Goal: Task Accomplishment & Management: Use online tool/utility

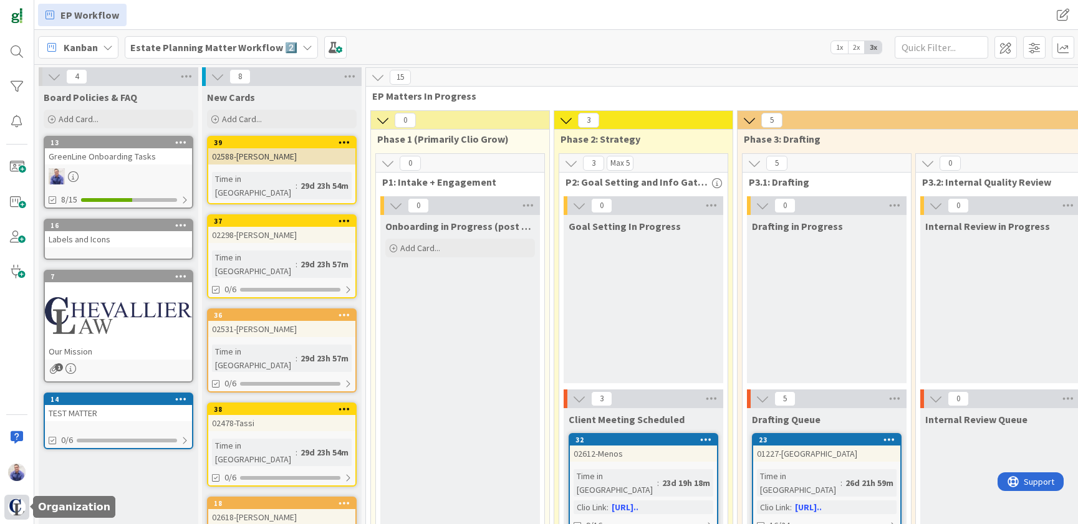
click at [18, 509] on img at bounding box center [16, 507] width 17 height 17
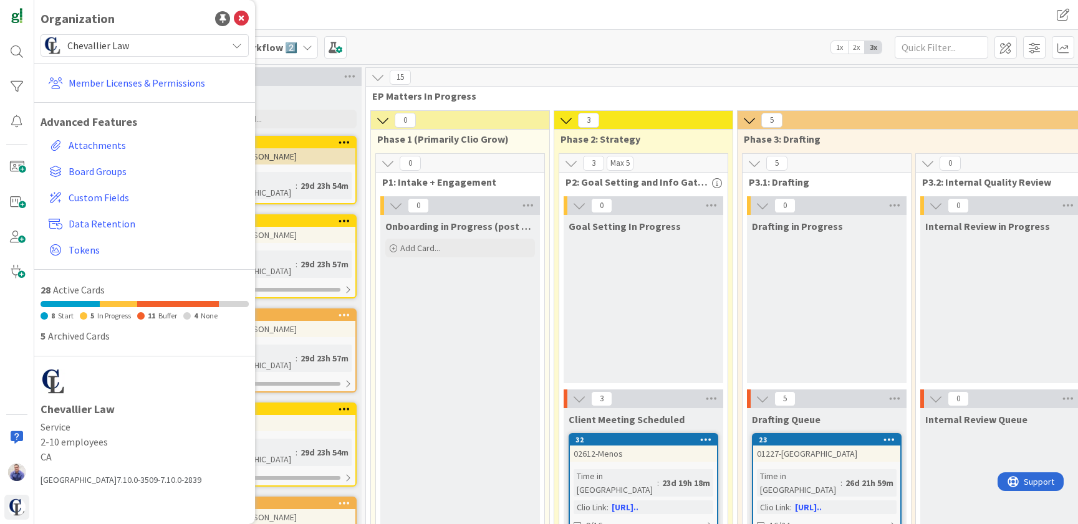
click at [390, 45] on div "Kanban Estate Planning Matter Workflow 2️⃣ 1x 2x 3x" at bounding box center [555, 47] width 1043 height 34
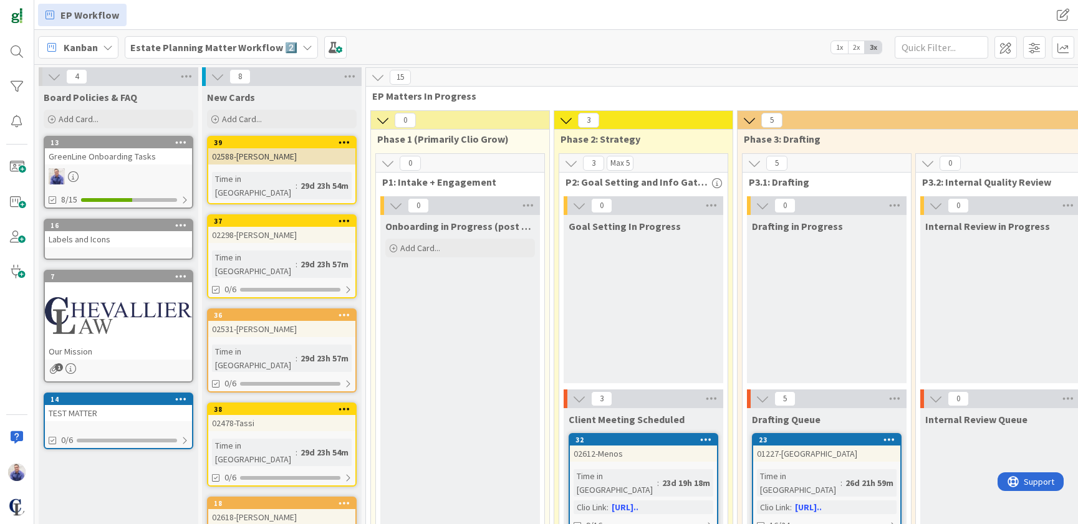
click at [293, 41] on div "Estate Planning Matter Workflow 2️⃣" at bounding box center [221, 47] width 193 height 22
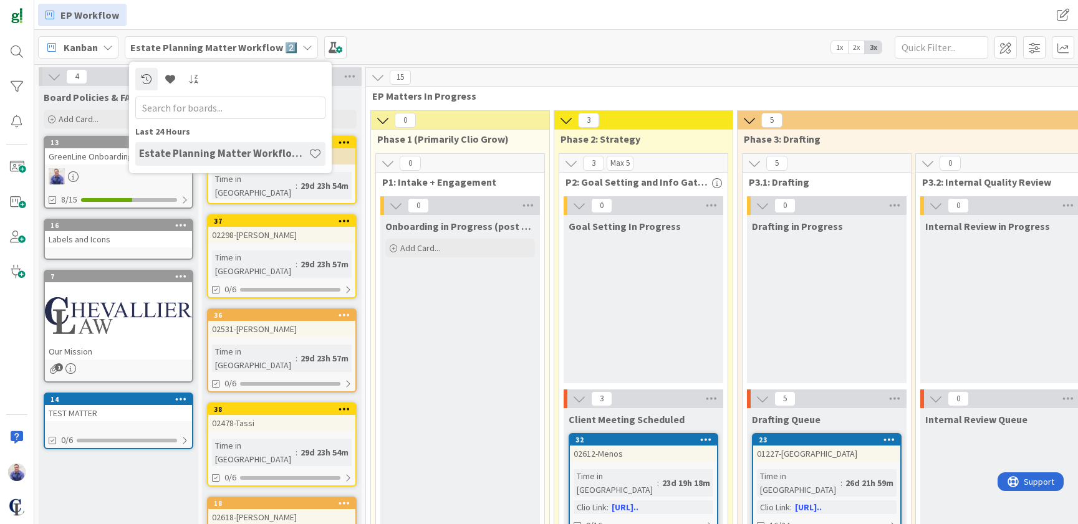
click at [410, 49] on div "Kanban Estate Planning Matter Workflow 2️⃣ Last 24 Hours Estate Planning Matter…" at bounding box center [555, 47] width 1043 height 34
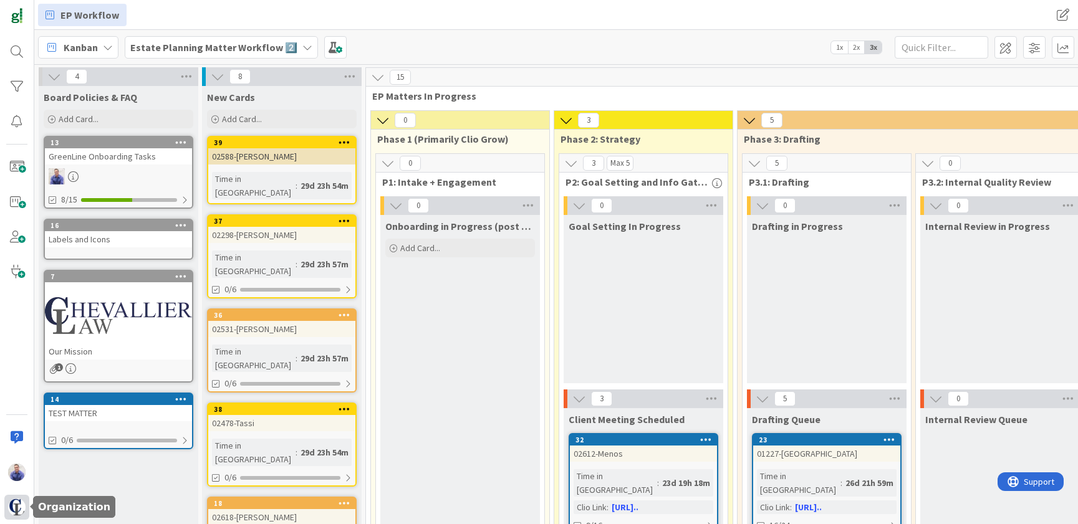
click at [11, 510] on img at bounding box center [16, 507] width 17 height 17
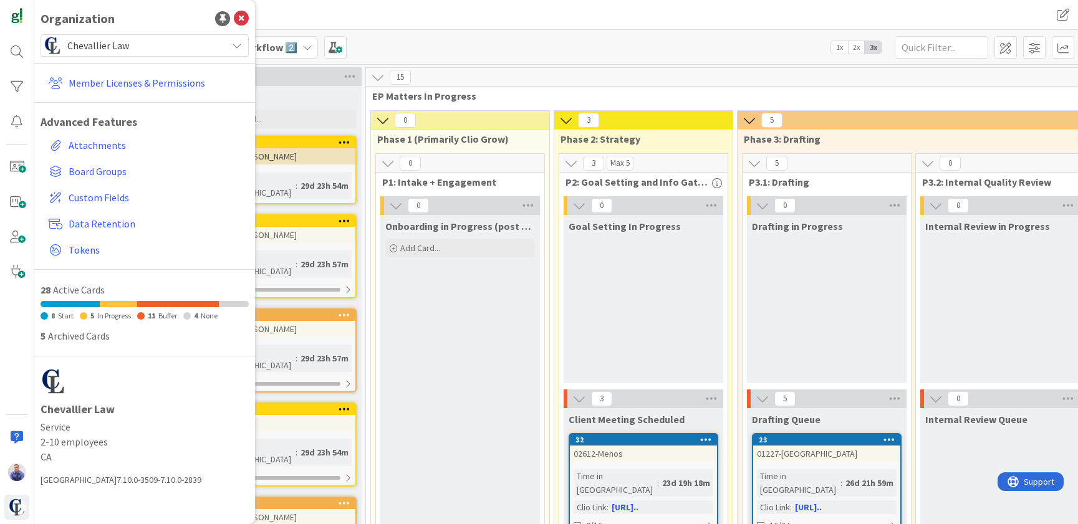
click at [144, 50] on span "Chevallier Law" at bounding box center [143, 45] width 153 height 17
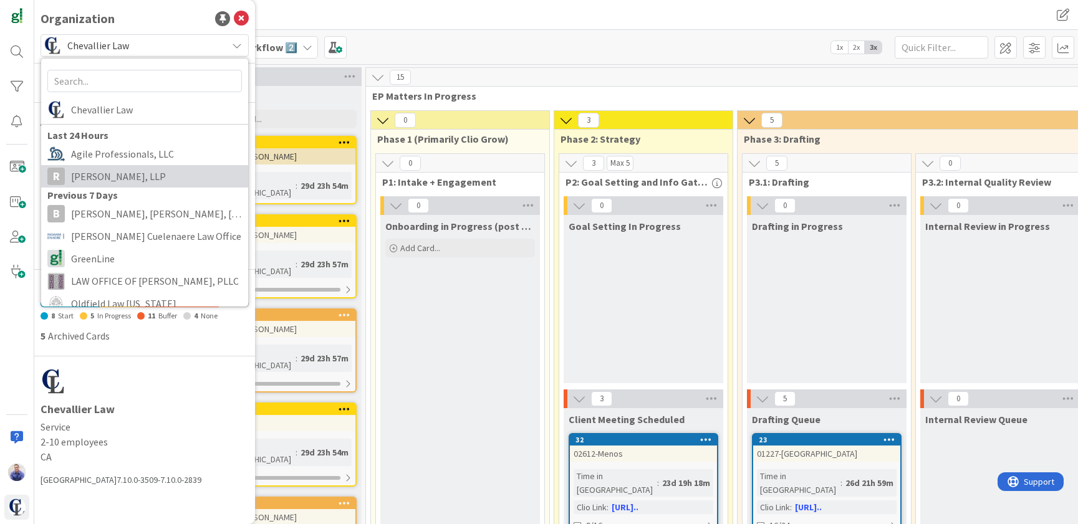
click at [131, 180] on span "[PERSON_NAME], LLP" at bounding box center [156, 176] width 171 height 19
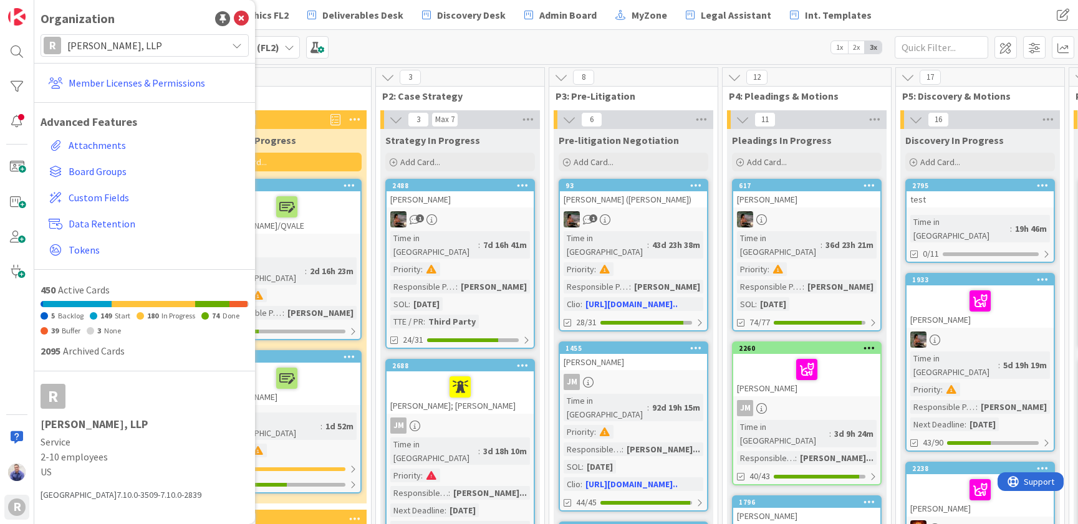
click at [838, 50] on span "1x" at bounding box center [839, 47] width 17 height 12
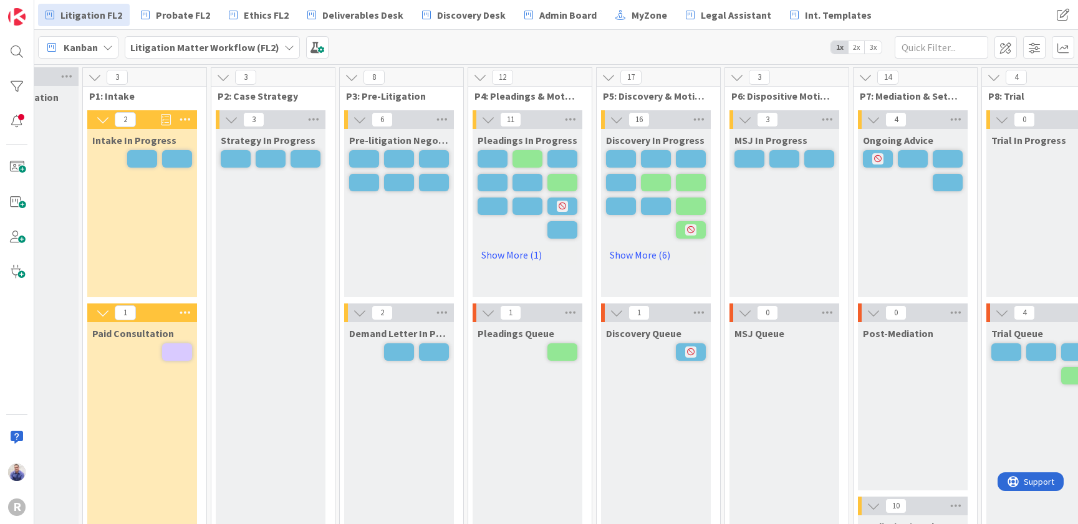
scroll to position [0, 91]
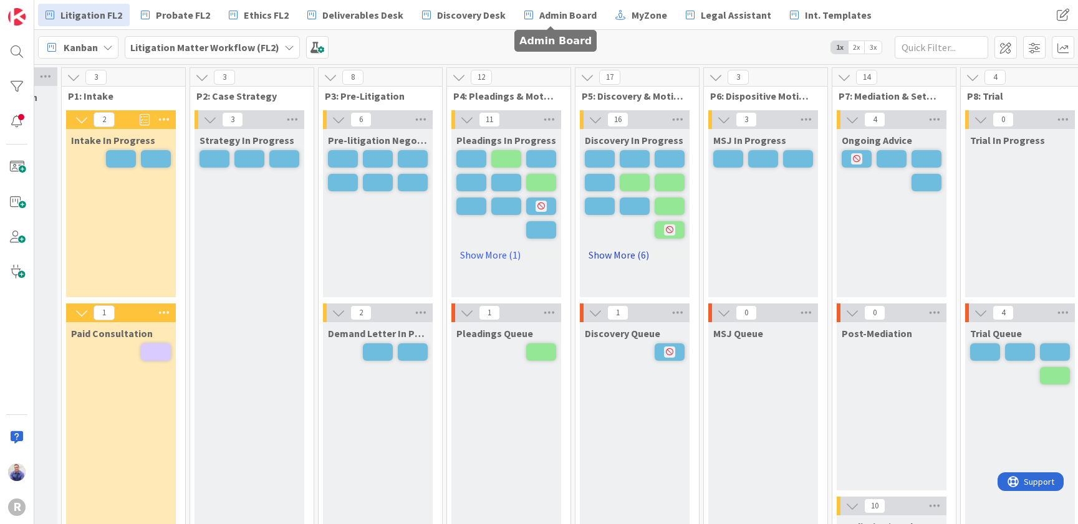
click at [636, 257] on link "Show More (6)" at bounding box center [635, 255] width 100 height 20
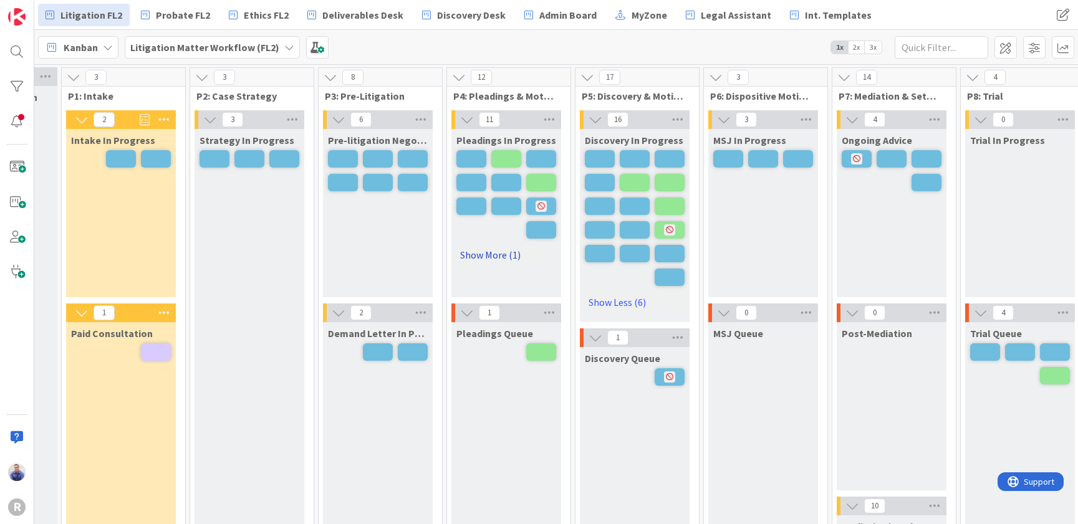
click at [518, 259] on link "Show More (1)" at bounding box center [506, 255] width 100 height 20
click at [317, 49] on span at bounding box center [317, 47] width 22 height 22
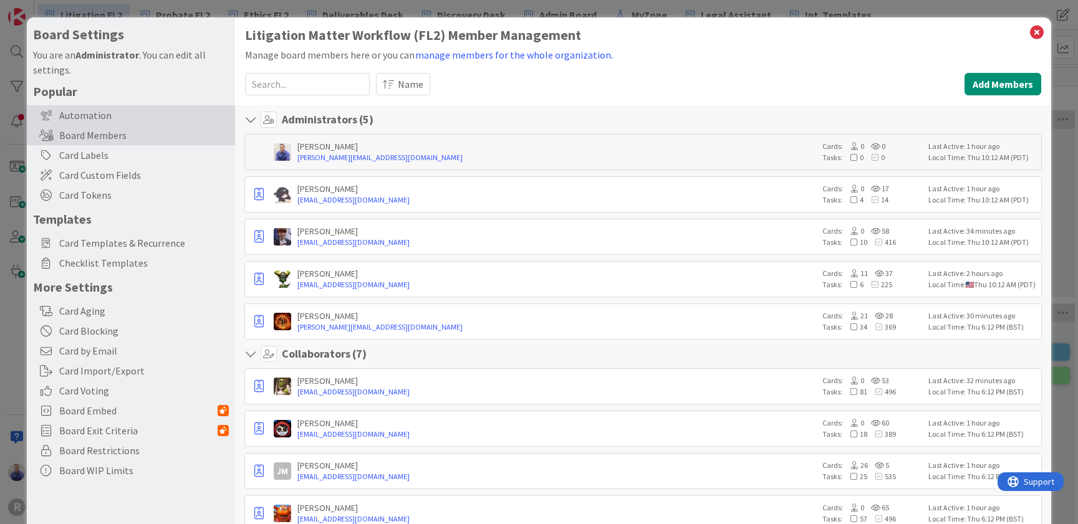
click at [98, 115] on div "Automation" at bounding box center [131, 115] width 208 height 20
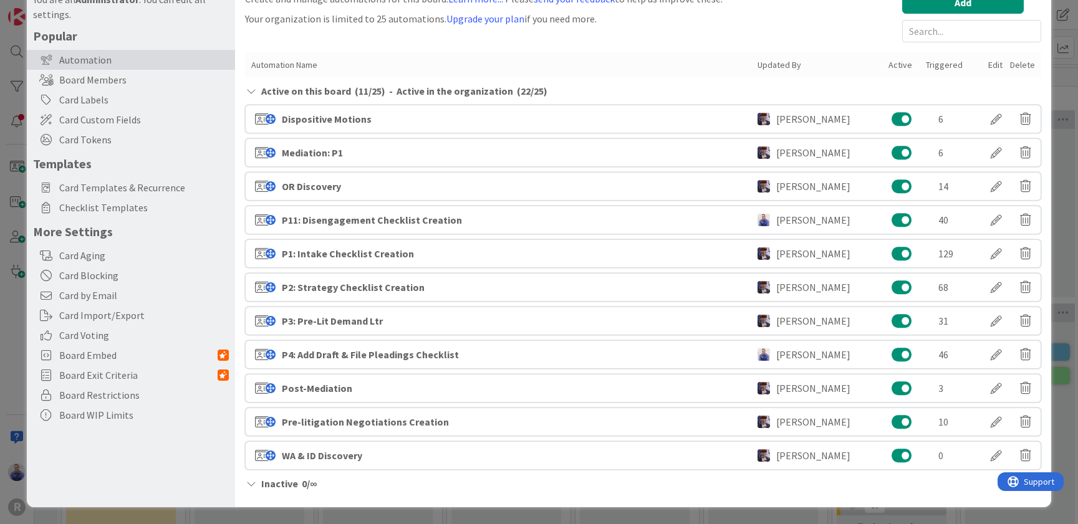
scroll to position [56, 0]
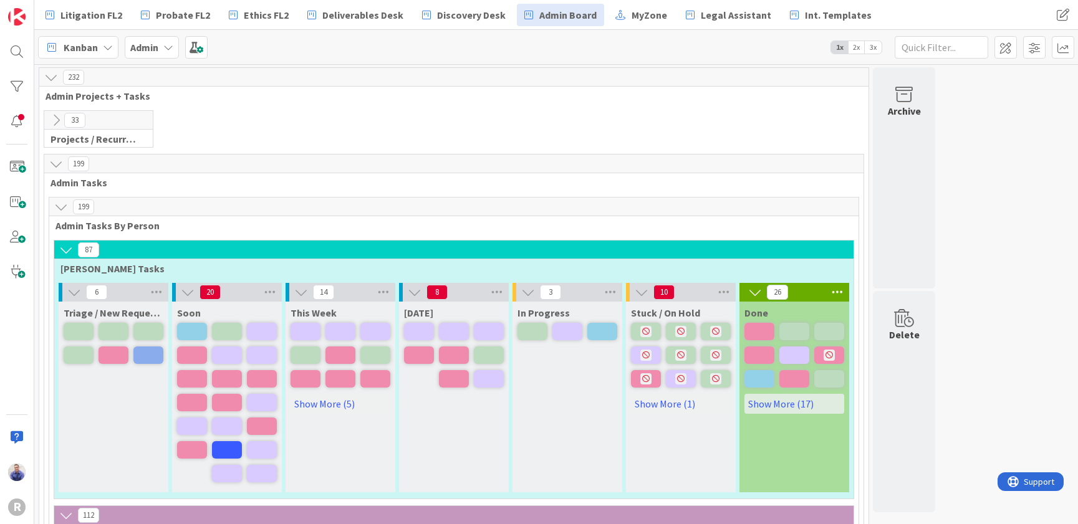
click at [57, 121] on icon at bounding box center [56, 120] width 14 height 14
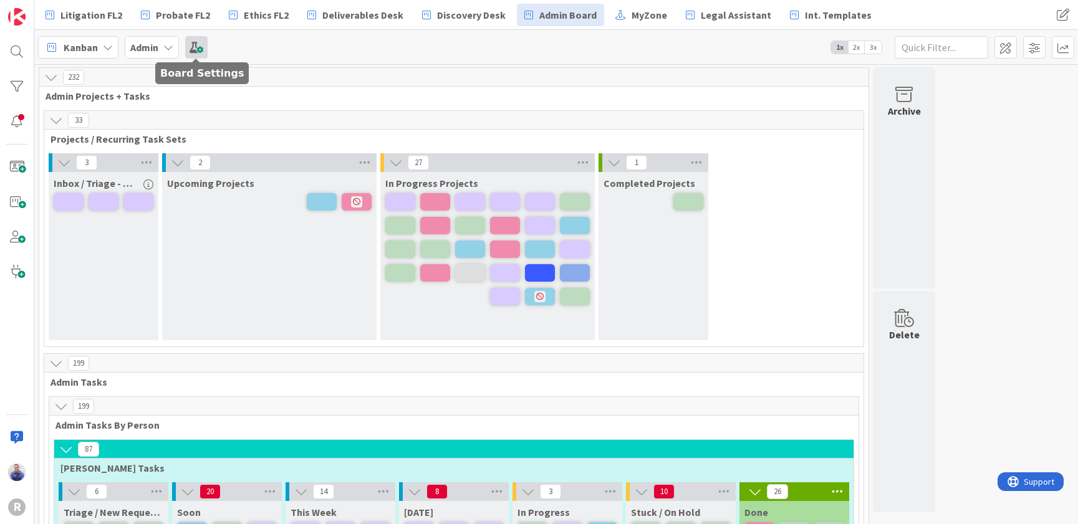
click at [204, 50] on span at bounding box center [196, 47] width 22 height 22
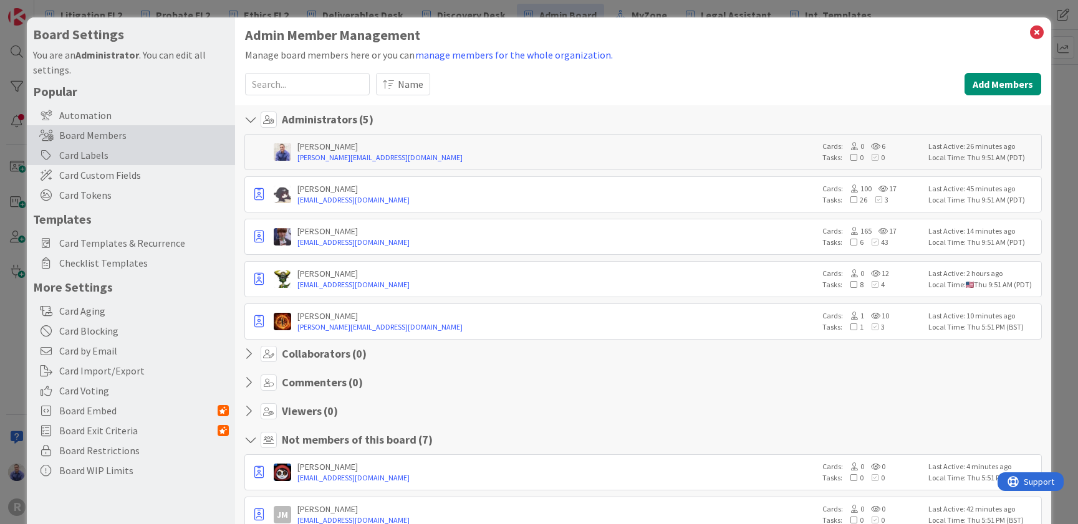
click at [100, 150] on div "Card Labels" at bounding box center [131, 155] width 208 height 20
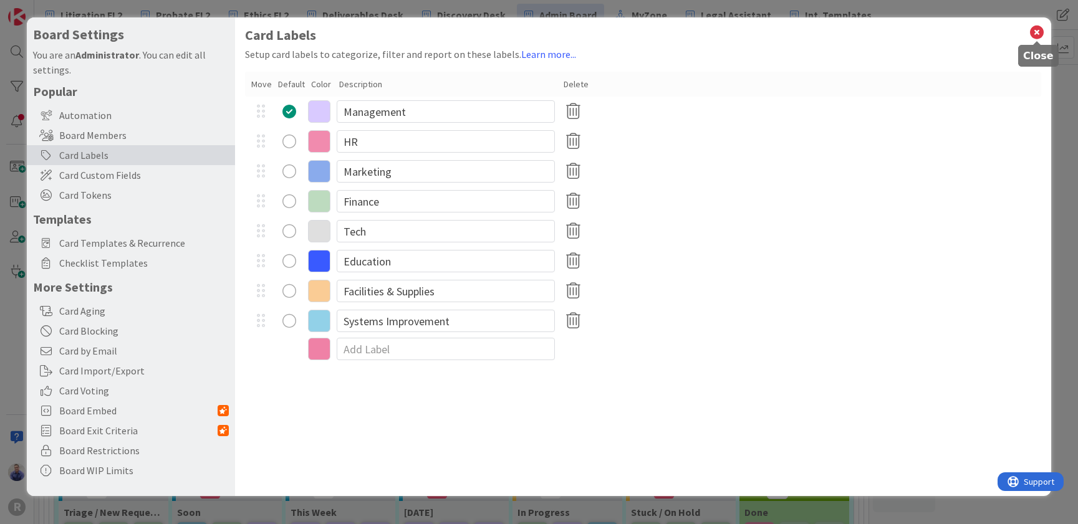
click at [1033, 30] on icon at bounding box center [1037, 32] width 16 height 17
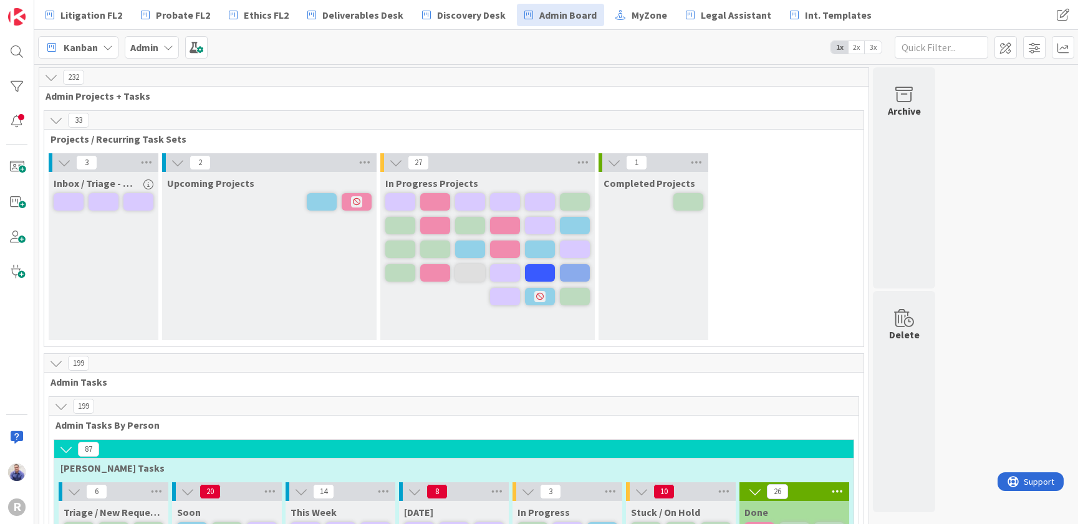
click at [878, 47] on span "3x" at bounding box center [873, 47] width 17 height 12
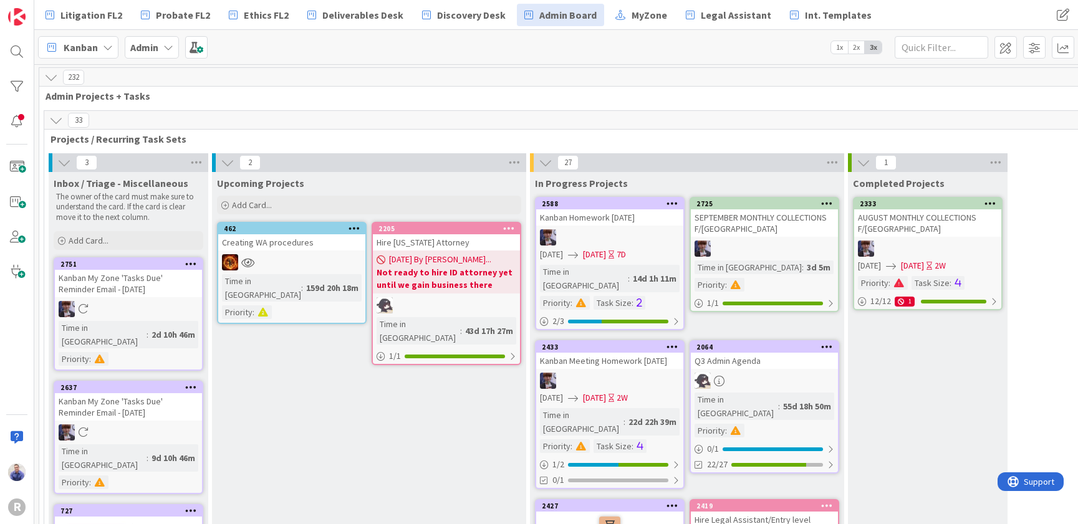
click at [840, 46] on span "1x" at bounding box center [839, 47] width 17 height 12
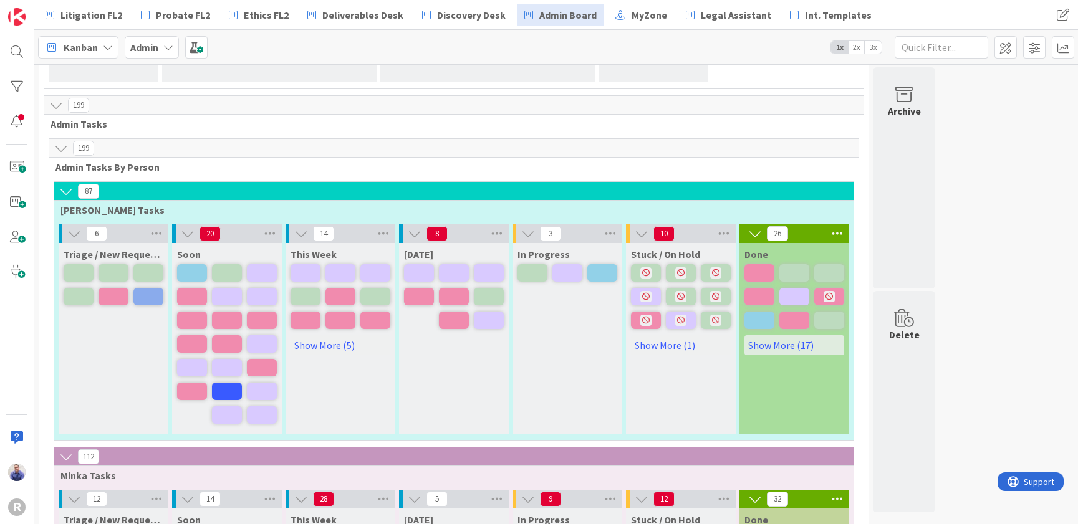
scroll to position [275, 0]
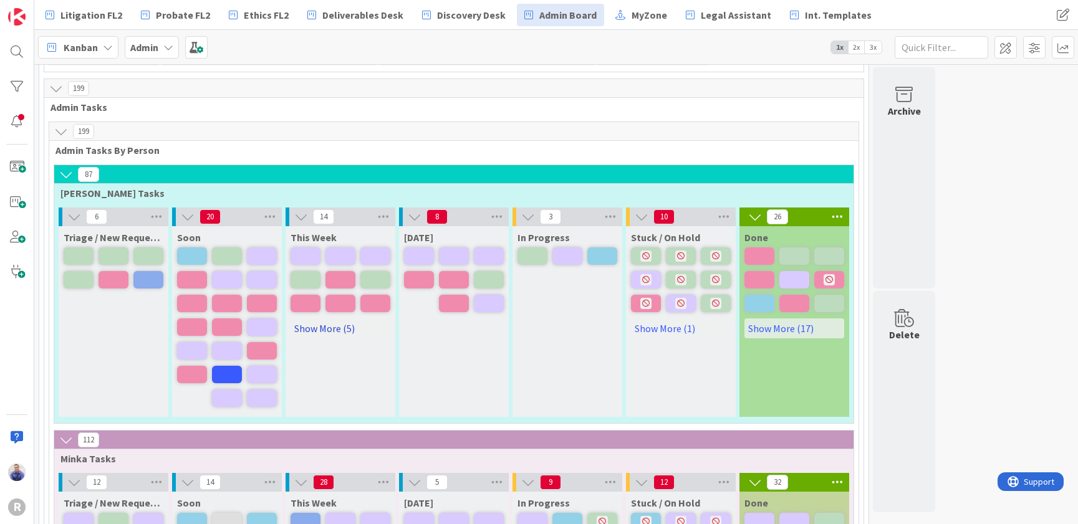
click at [339, 331] on link "Show More (5)" at bounding box center [340, 329] width 100 height 20
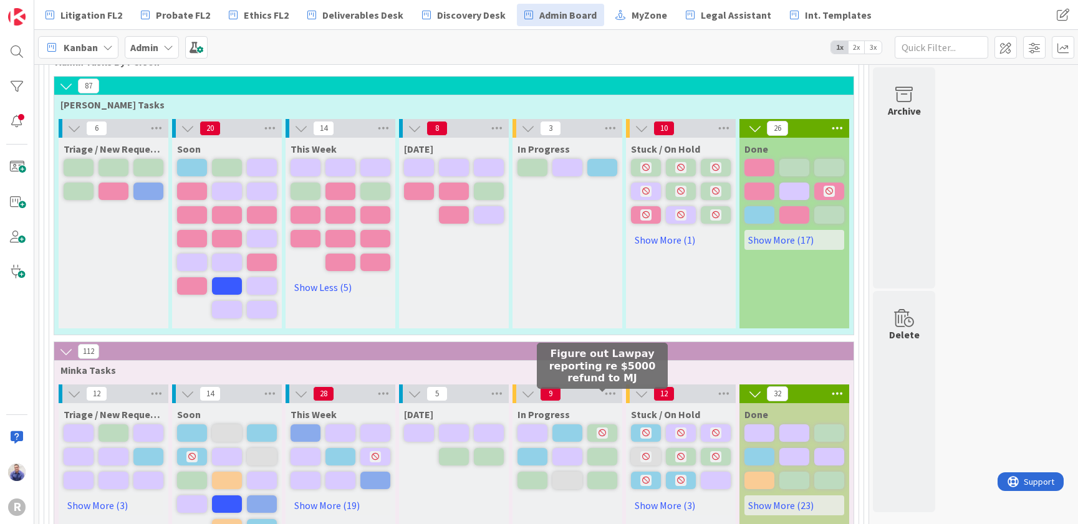
scroll to position [444, 0]
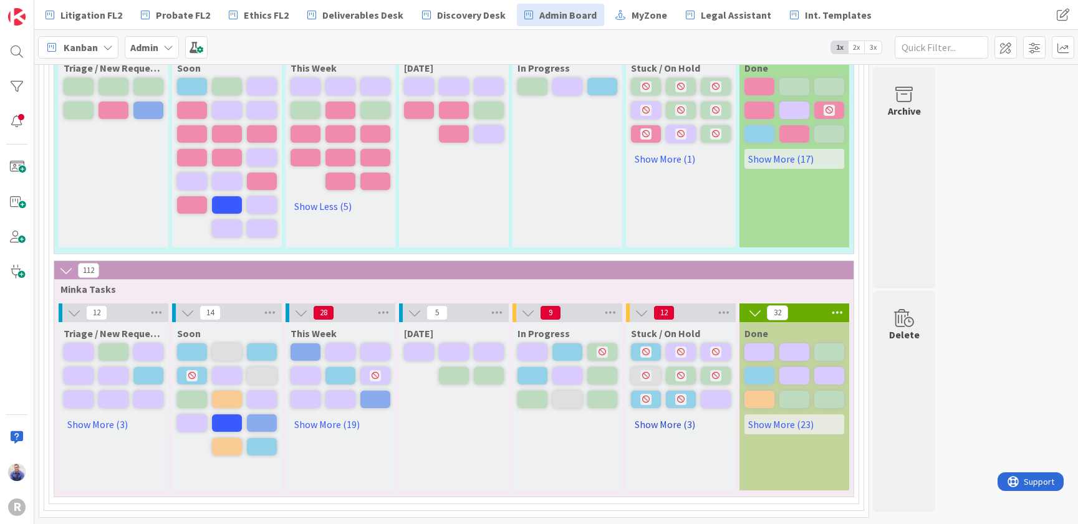
click at [675, 424] on link "Show More (3)" at bounding box center [681, 425] width 100 height 20
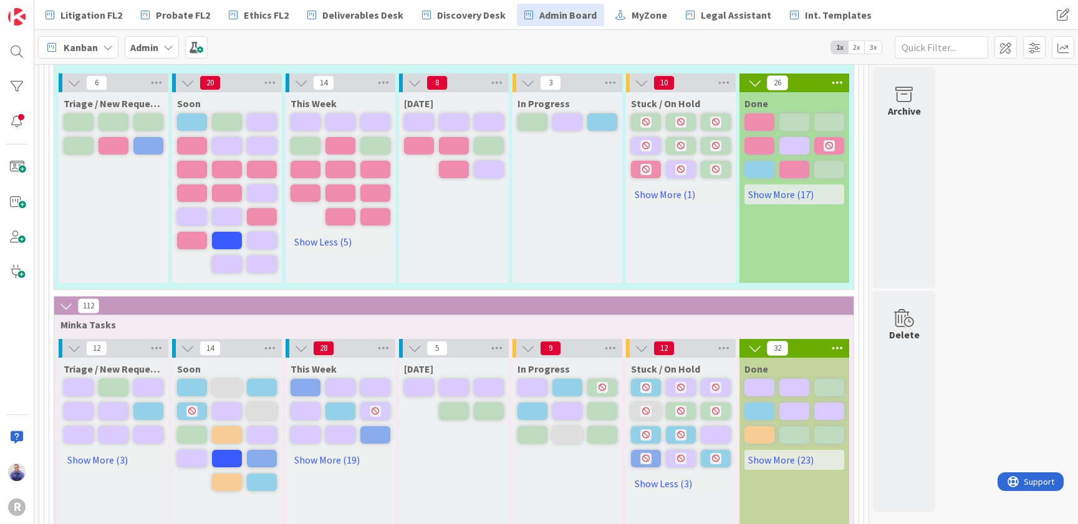
scroll to position [379, 0]
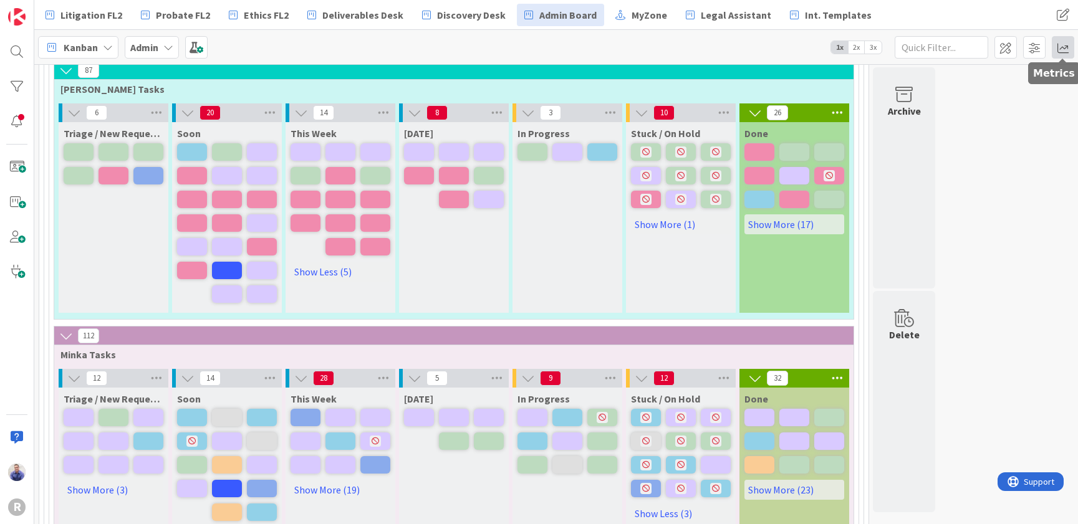
click at [1067, 44] on span at bounding box center [1063, 47] width 22 height 22
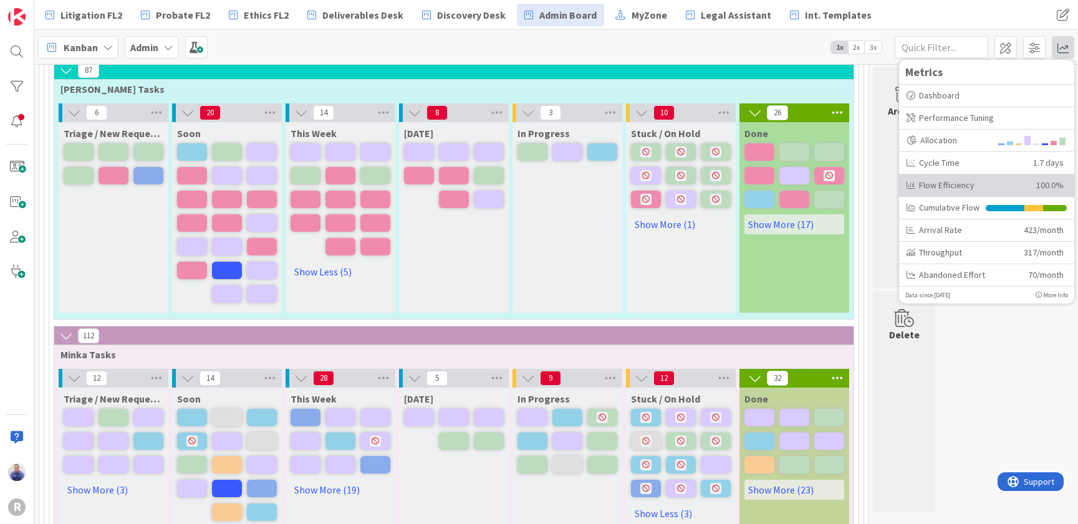
click at [963, 180] on div "Flow Efficiency" at bounding box center [966, 185] width 120 height 13
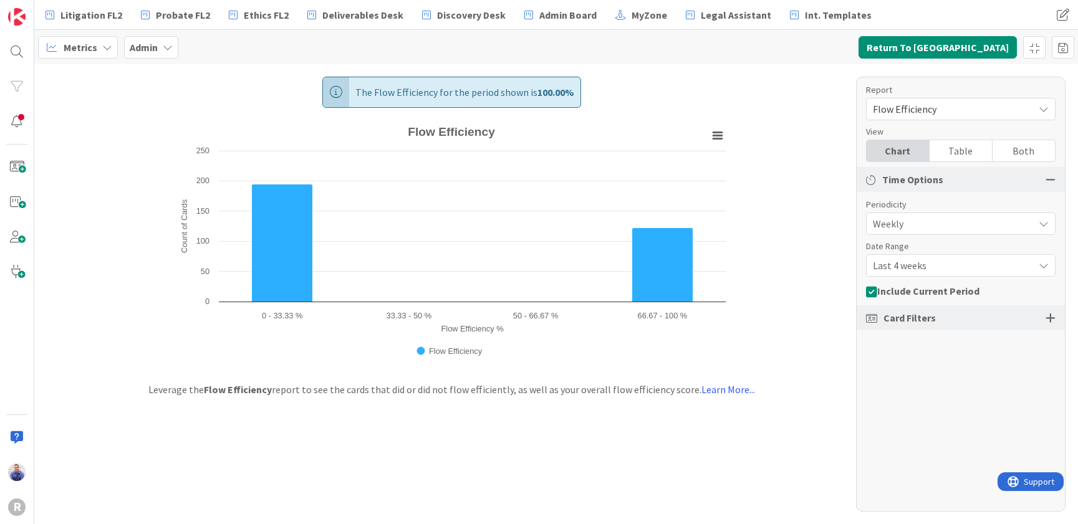
click at [929, 112] on span "Flow Efficiency" at bounding box center [950, 108] width 155 height 17
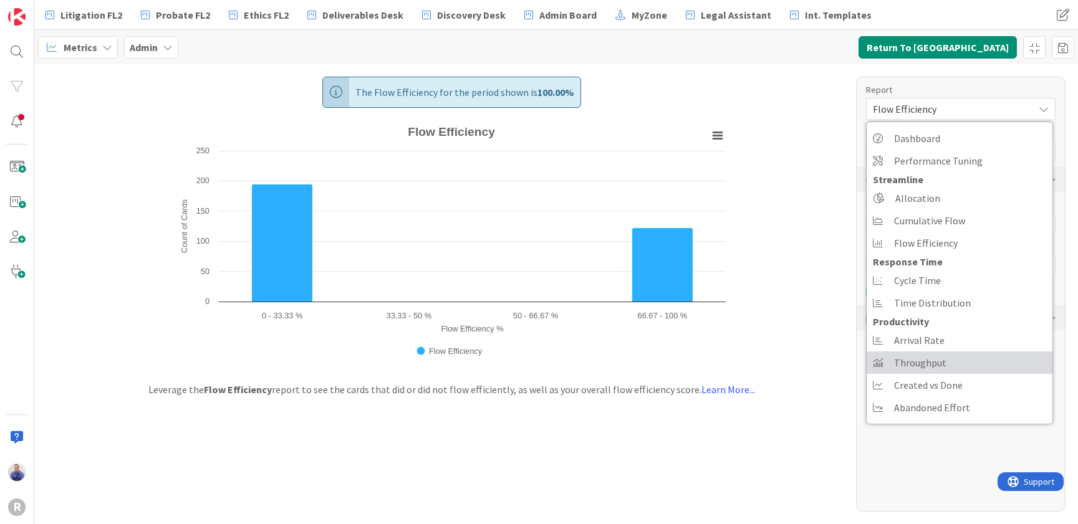
click at [928, 365] on span "Throughput" at bounding box center [920, 362] width 52 height 19
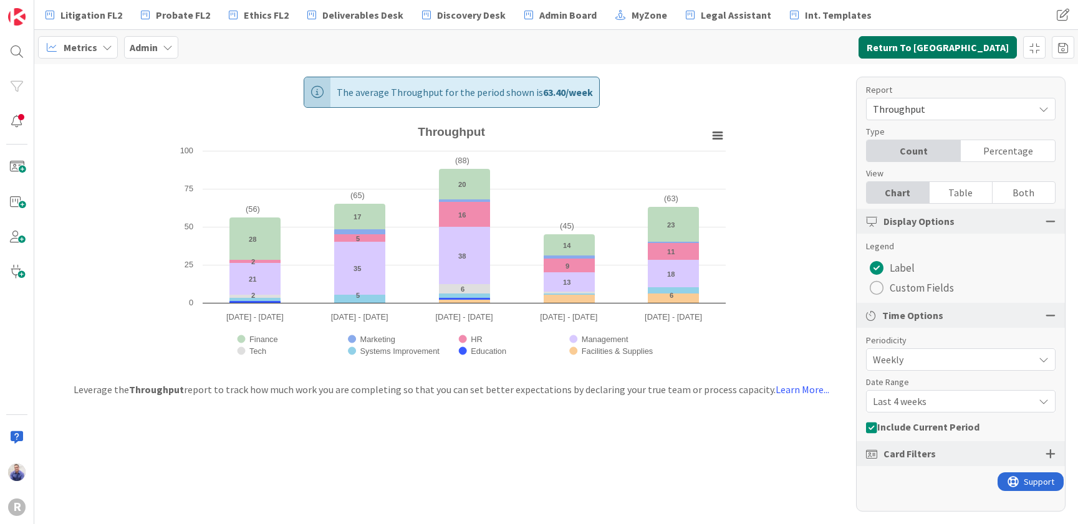
click at [950, 50] on button "Return To Kanban" at bounding box center [937, 47] width 158 height 22
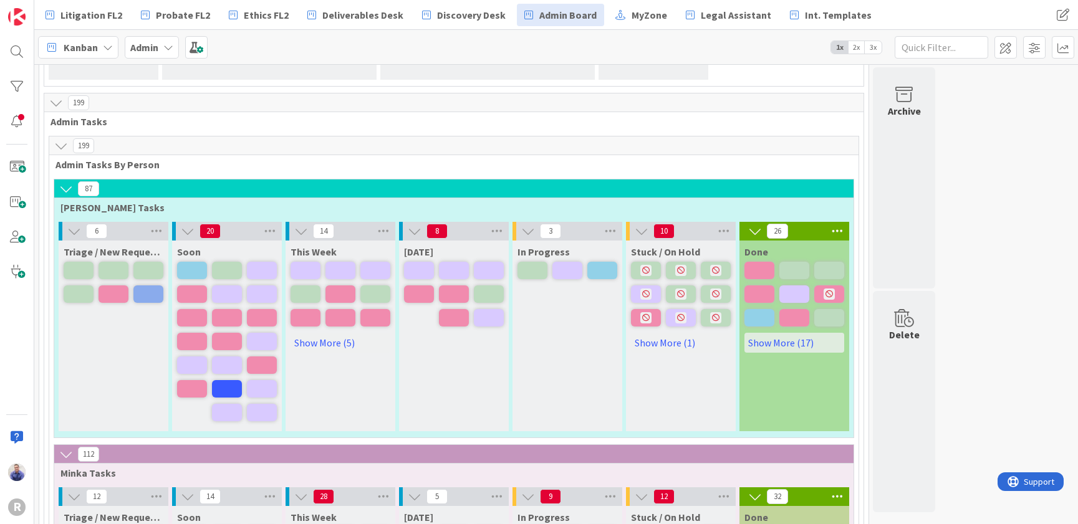
scroll to position [262, 0]
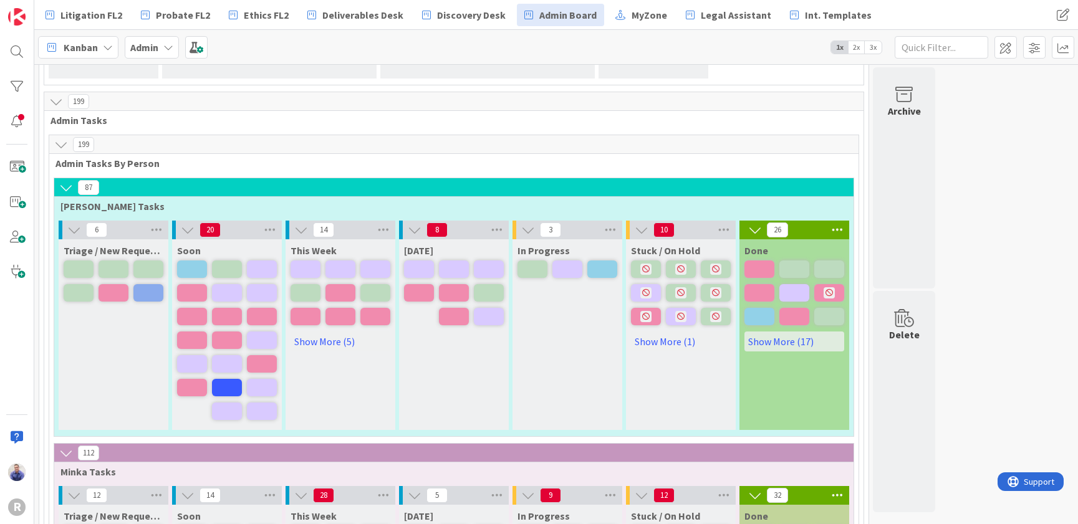
click at [72, 373] on div "Triage / New Requests" at bounding box center [114, 334] width 110 height 191
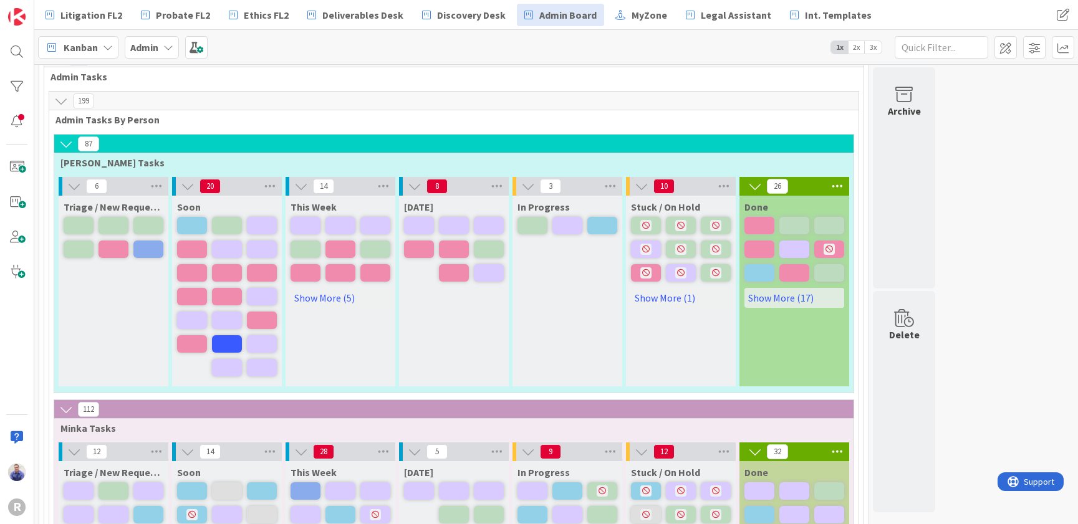
scroll to position [314, 0]
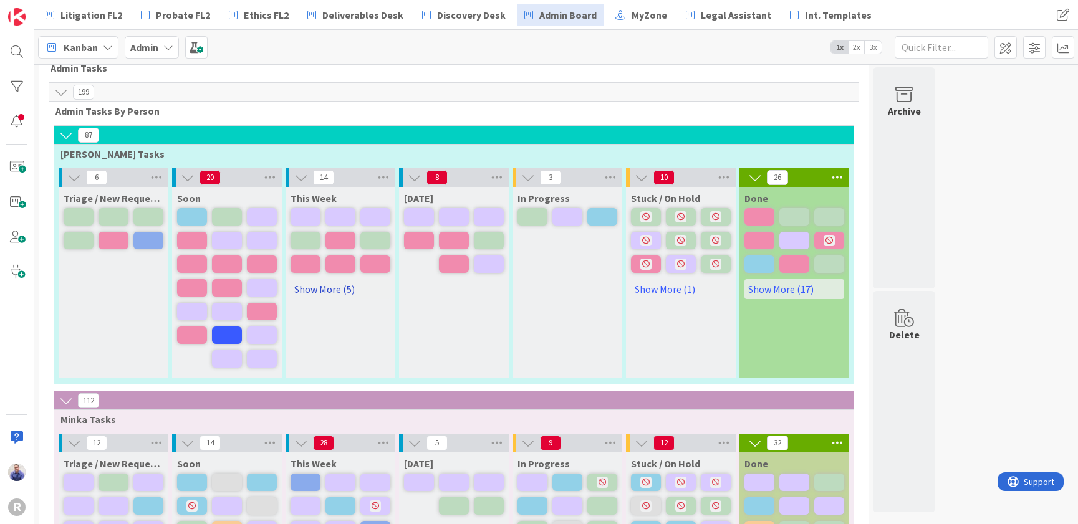
click at [330, 291] on link "Show More (5)" at bounding box center [340, 289] width 100 height 20
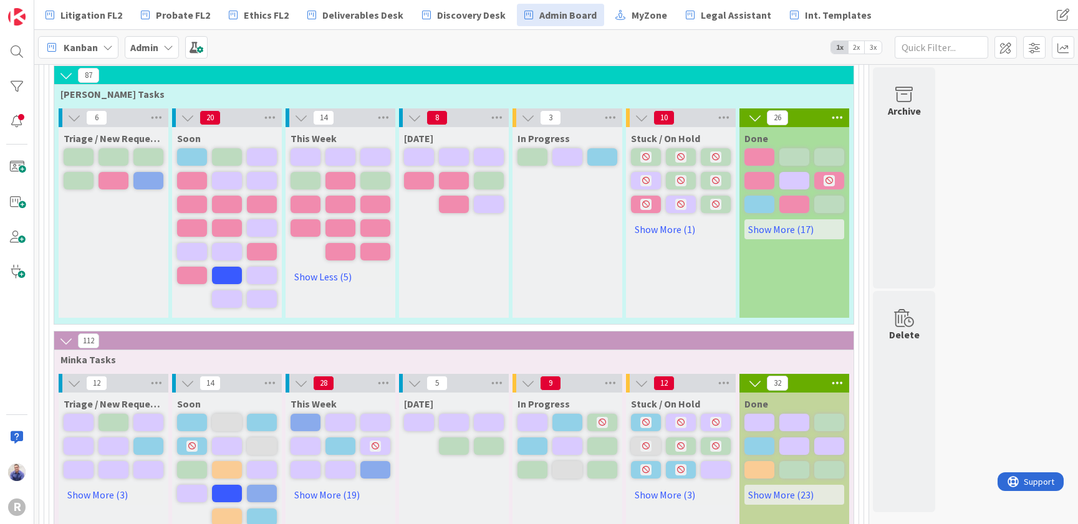
scroll to position [406, 0]
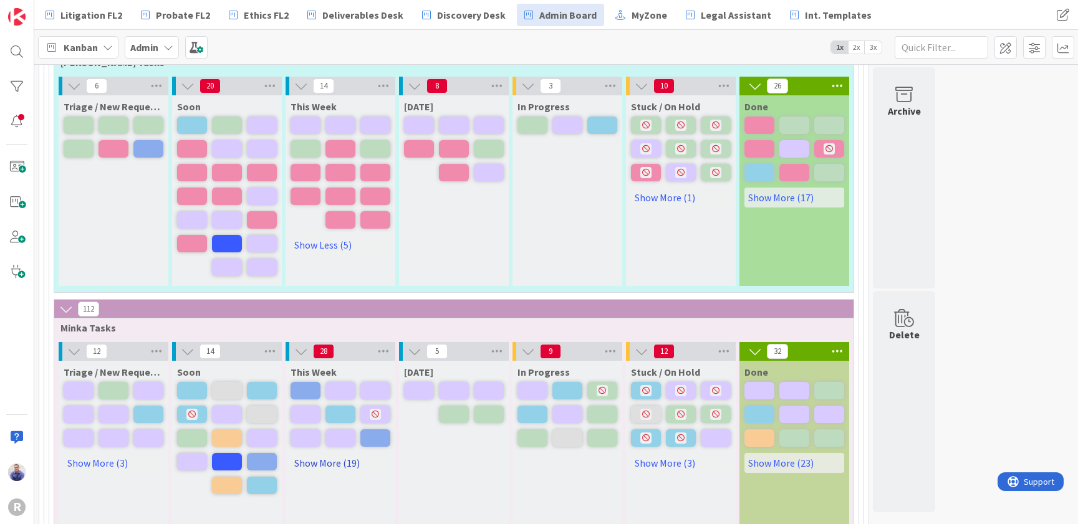
click at [341, 463] on link "Show More (19)" at bounding box center [340, 463] width 100 height 20
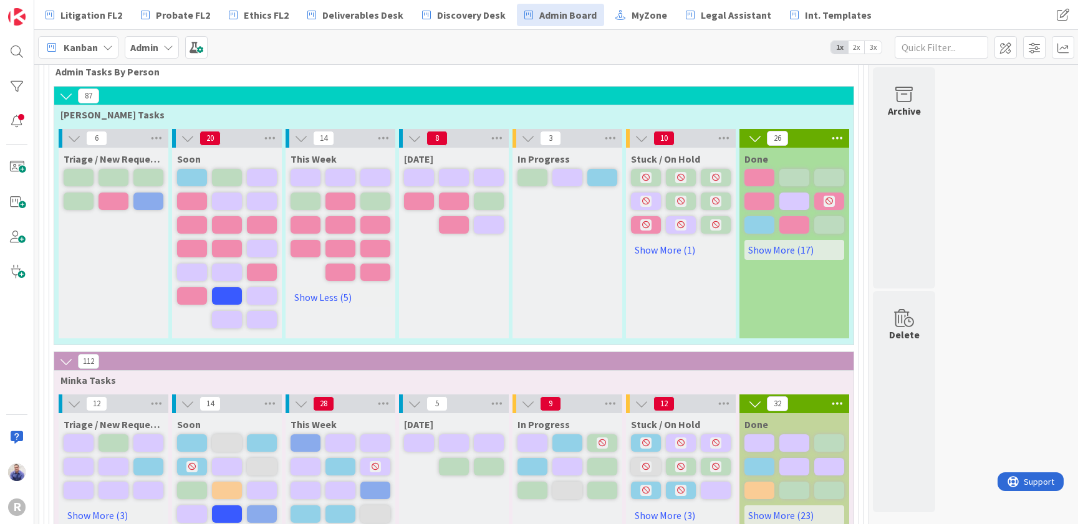
scroll to position [497, 0]
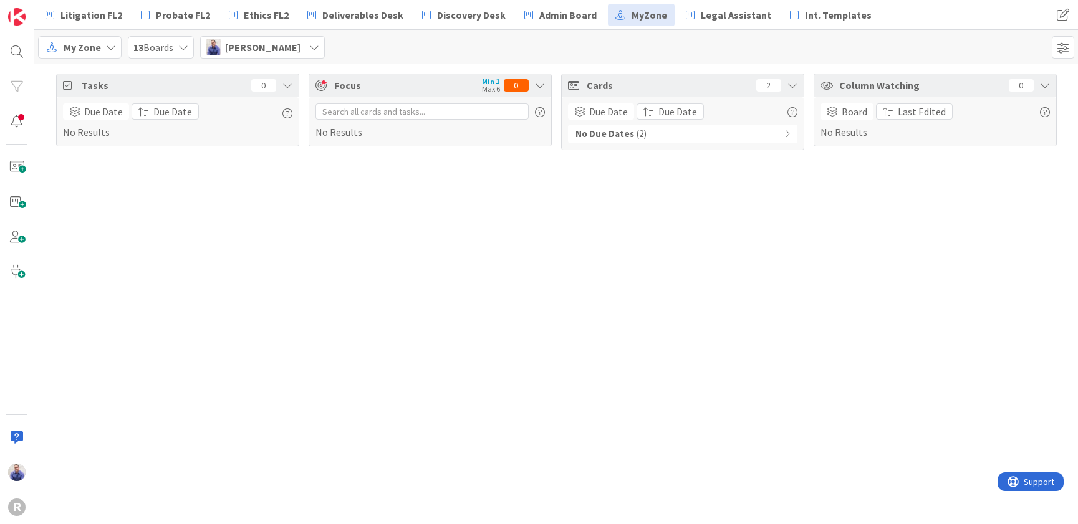
click at [277, 36] on div "My Zone 13 Boards [PERSON_NAME]" at bounding box center [555, 47] width 1043 height 34
click at [282, 44] on div "[PERSON_NAME]" at bounding box center [262, 47] width 125 height 22
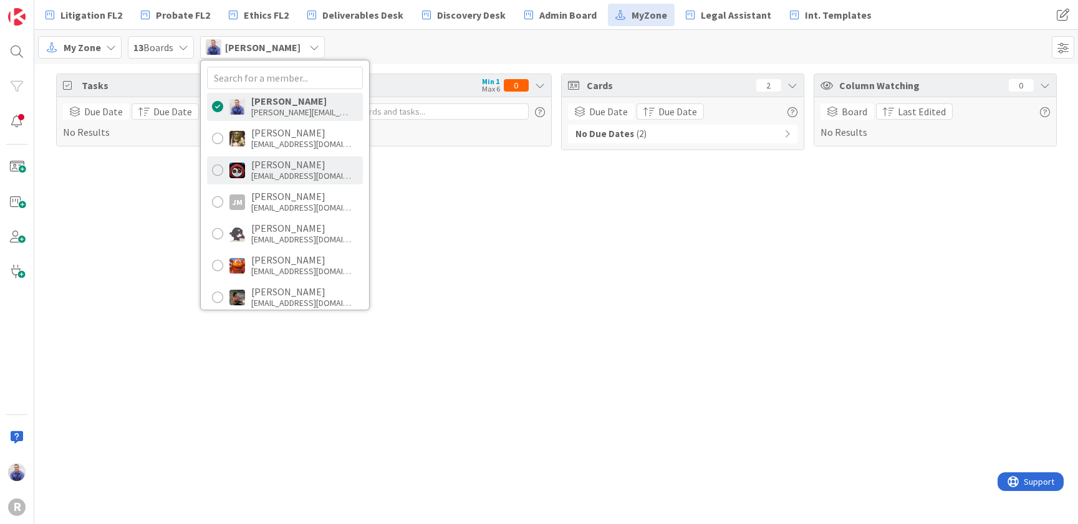
click at [284, 160] on div "[PERSON_NAME]" at bounding box center [301, 164] width 100 height 11
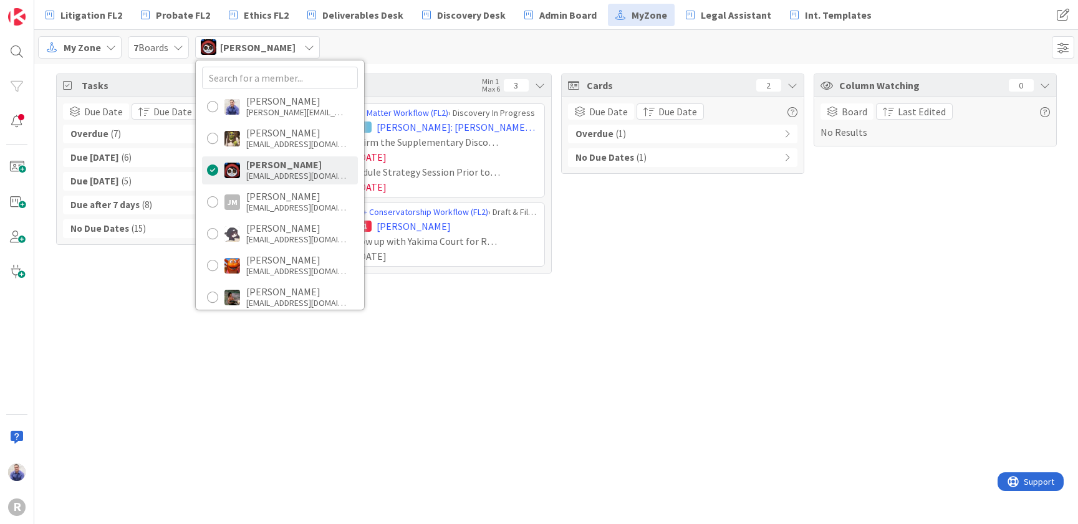
click at [414, 364] on div "Tasks 41 Due Date Due Date Overdue ( 7 ) Due [DATE] ( 6 ) Due [DATE] ( 5 ) Due …" at bounding box center [555, 294] width 1043 height 460
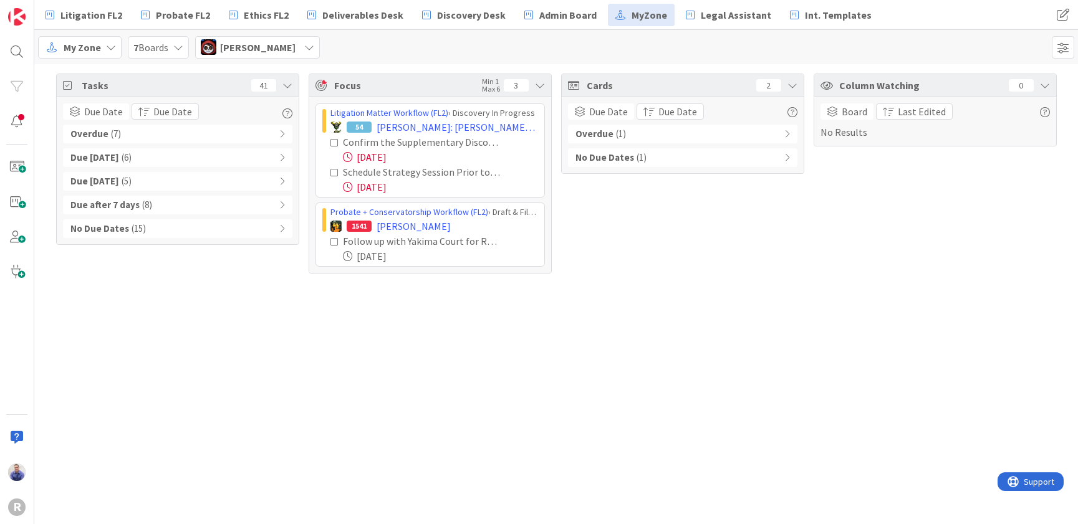
click at [285, 133] on div "Overdue ( 7 )" at bounding box center [177, 134] width 229 height 19
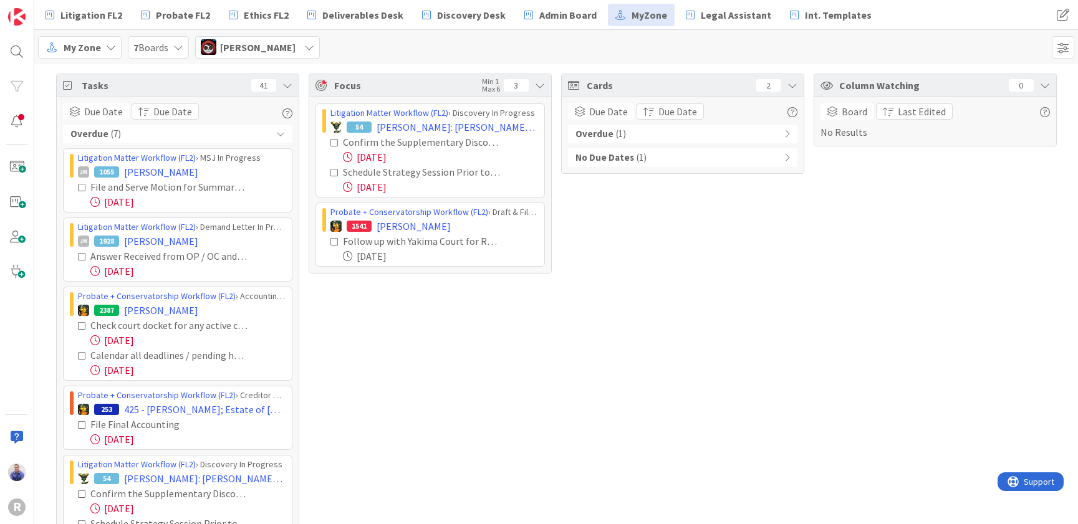
click at [277, 133] on icon at bounding box center [280, 134] width 9 height 9
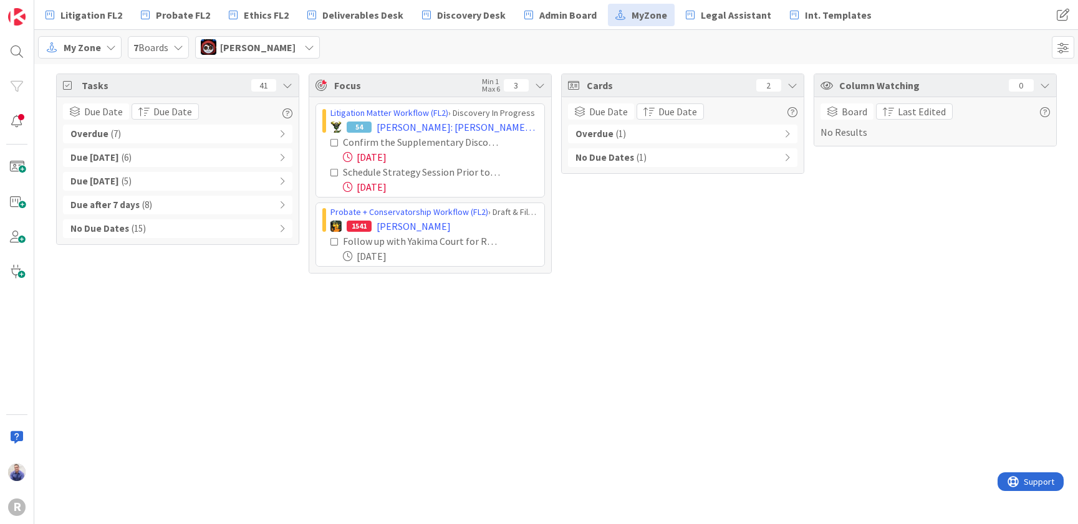
click at [291, 54] on div "[PERSON_NAME]" at bounding box center [257, 47] width 125 height 22
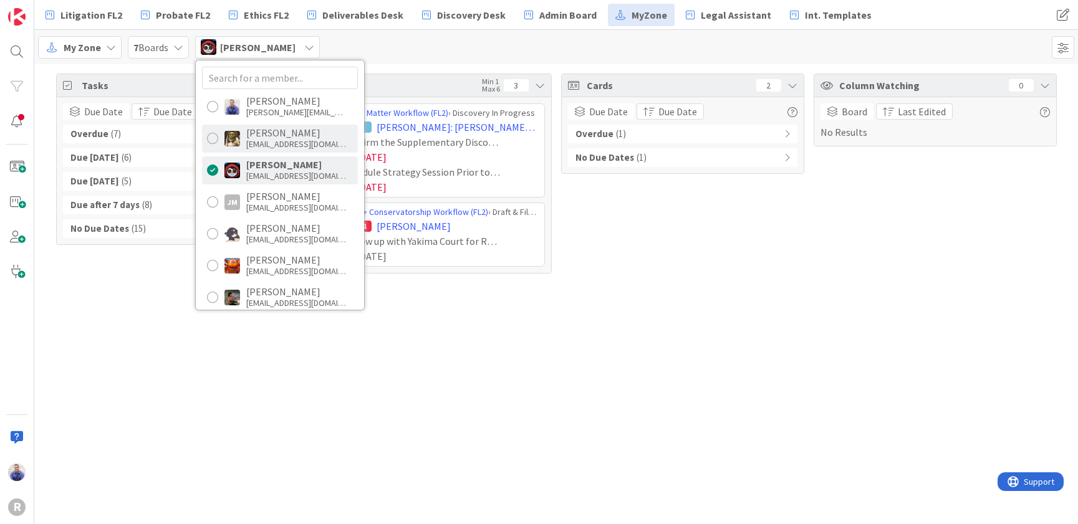
click at [287, 142] on div "[EMAIL_ADDRESS][DOMAIN_NAME]" at bounding box center [296, 143] width 100 height 11
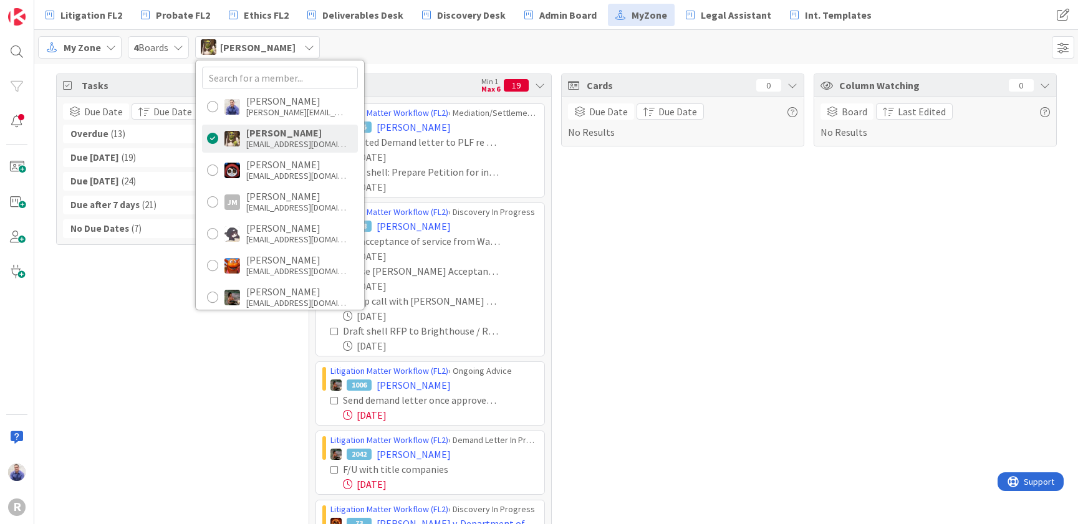
click at [178, 347] on div "Tasks 84 Due Date Due Date Overdue ( 13 ) Due [DATE] ( 19 ) Due [DATE] ( 24 ) D…" at bounding box center [177, 505] width 243 height 863
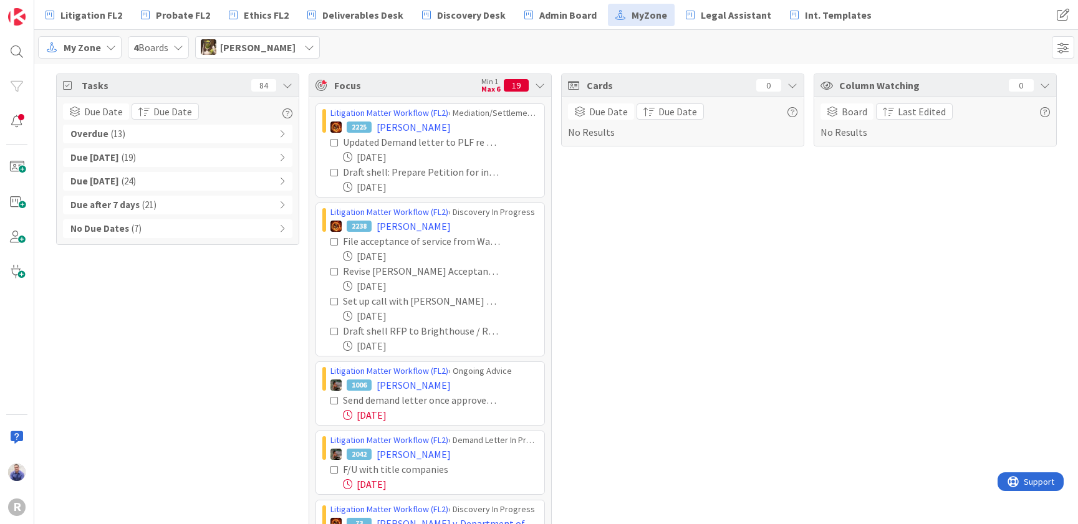
click at [535, 85] on icon at bounding box center [540, 85] width 10 height 10
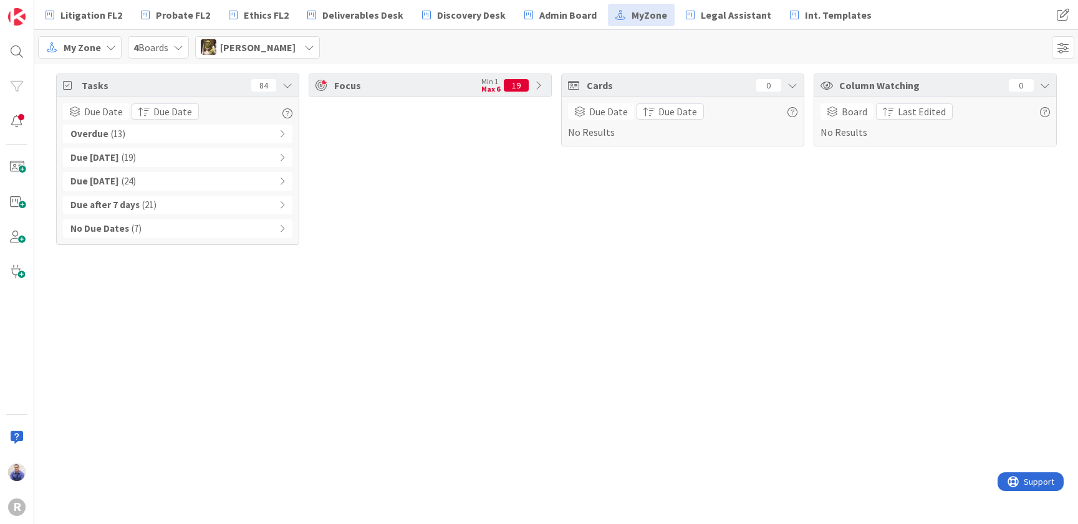
click at [541, 82] on icon at bounding box center [540, 85] width 10 height 10
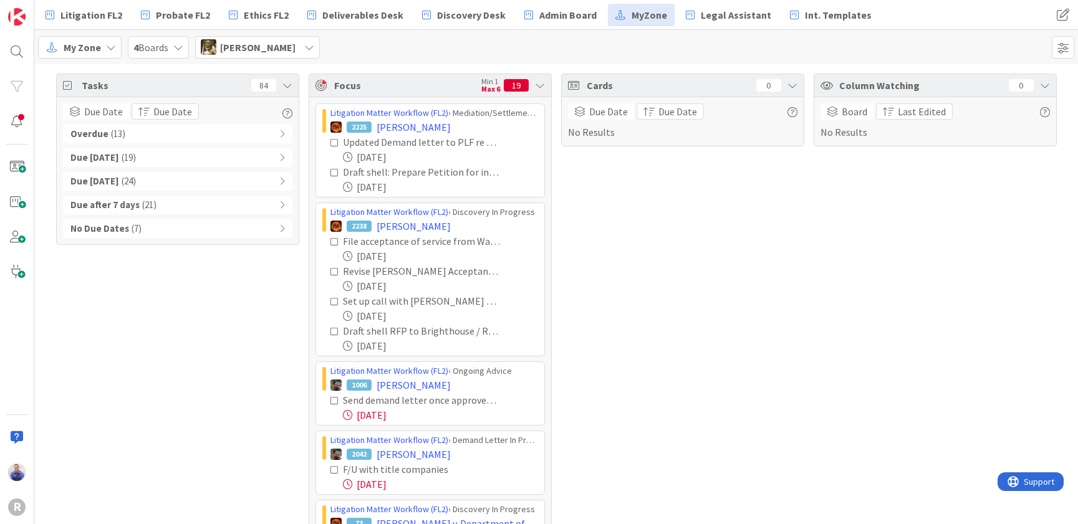
click at [535, 87] on icon at bounding box center [540, 85] width 10 height 10
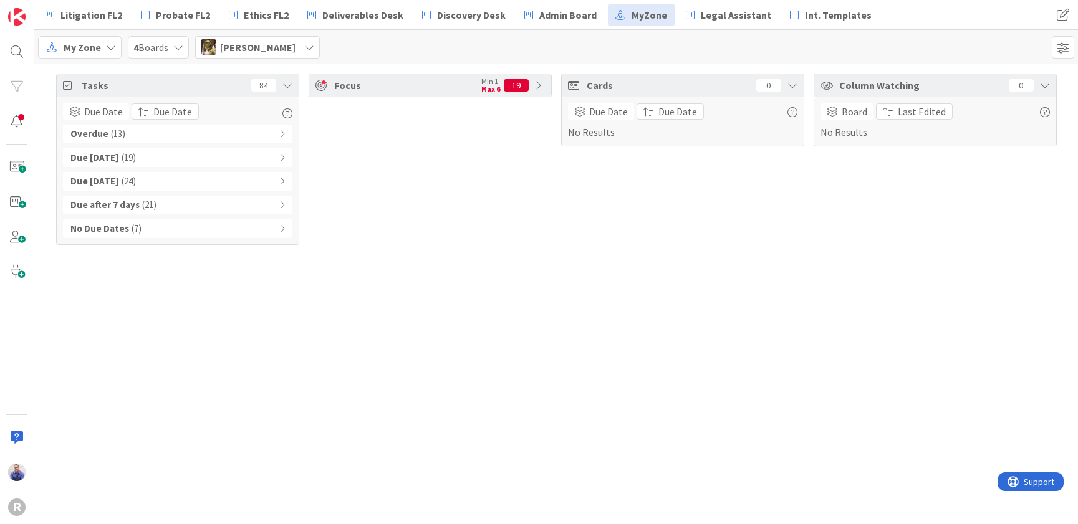
click at [277, 232] on div "No Due Dates ( 7 )" at bounding box center [177, 228] width 229 height 19
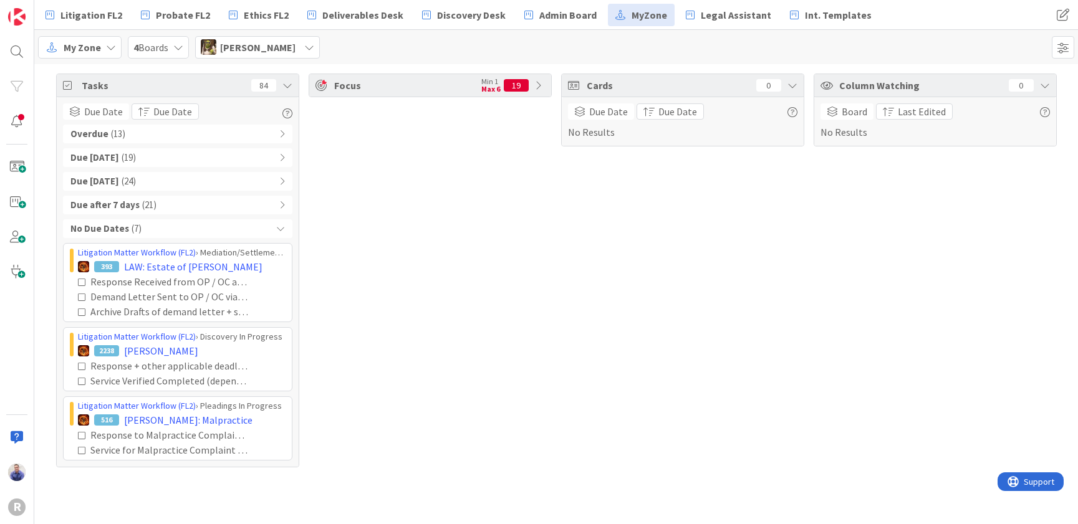
click at [277, 232] on icon at bounding box center [280, 228] width 9 height 9
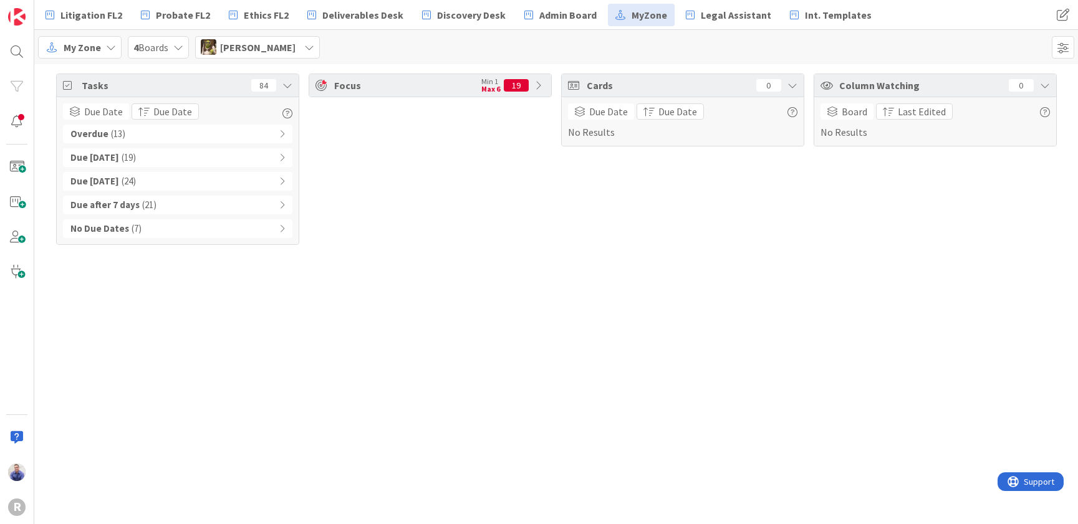
click at [284, 136] on icon at bounding box center [282, 134] width 6 height 9
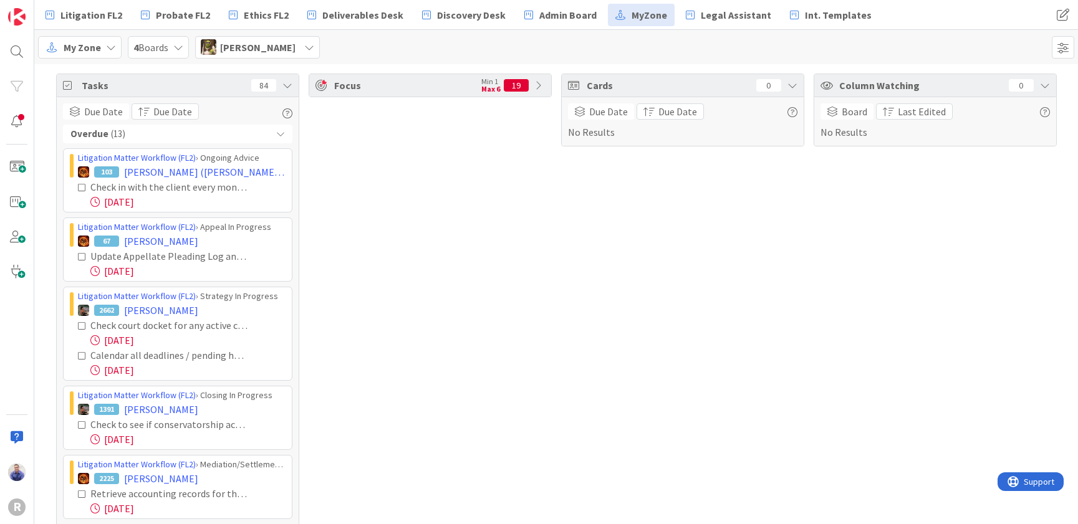
click at [282, 135] on div "Overdue ( 13 )" at bounding box center [177, 134] width 229 height 19
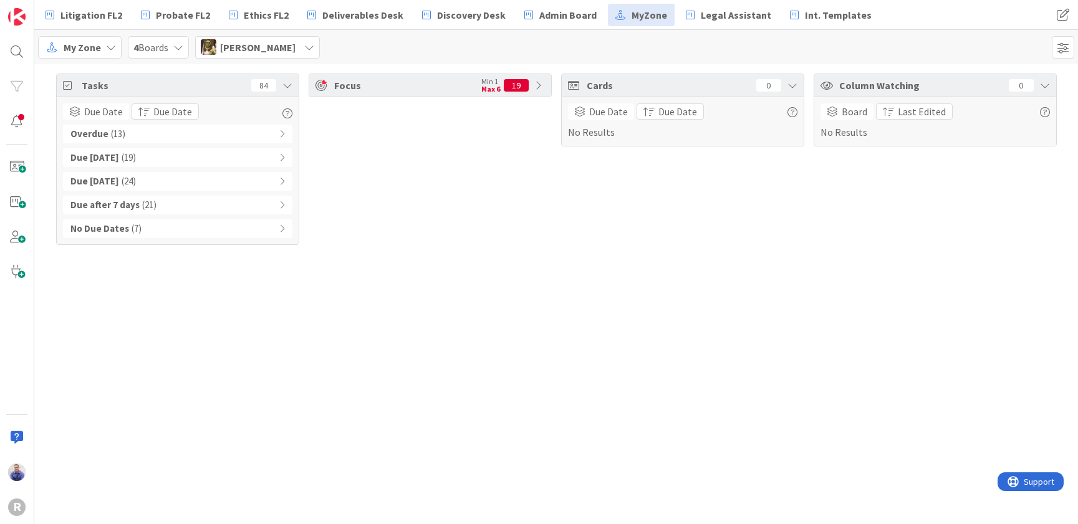
click at [282, 135] on icon at bounding box center [282, 134] width 6 height 9
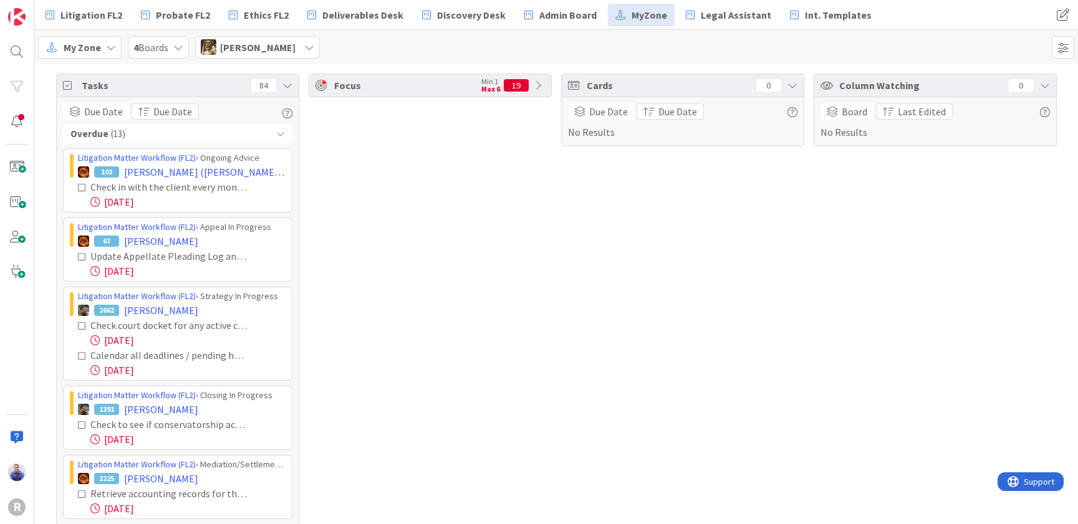
click at [282, 135] on div "Overdue ( 13 )" at bounding box center [177, 134] width 229 height 19
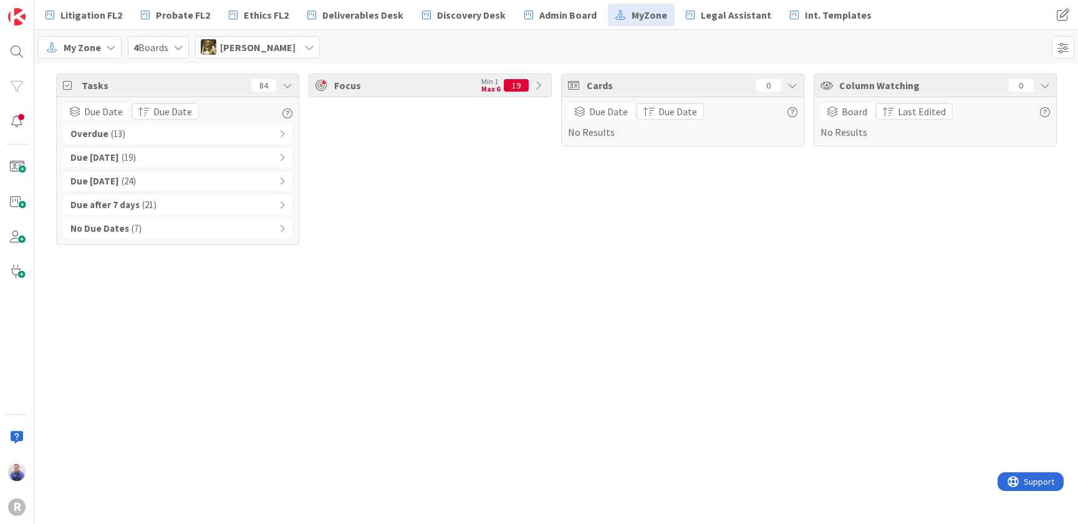
click at [540, 85] on icon at bounding box center [540, 85] width 10 height 10
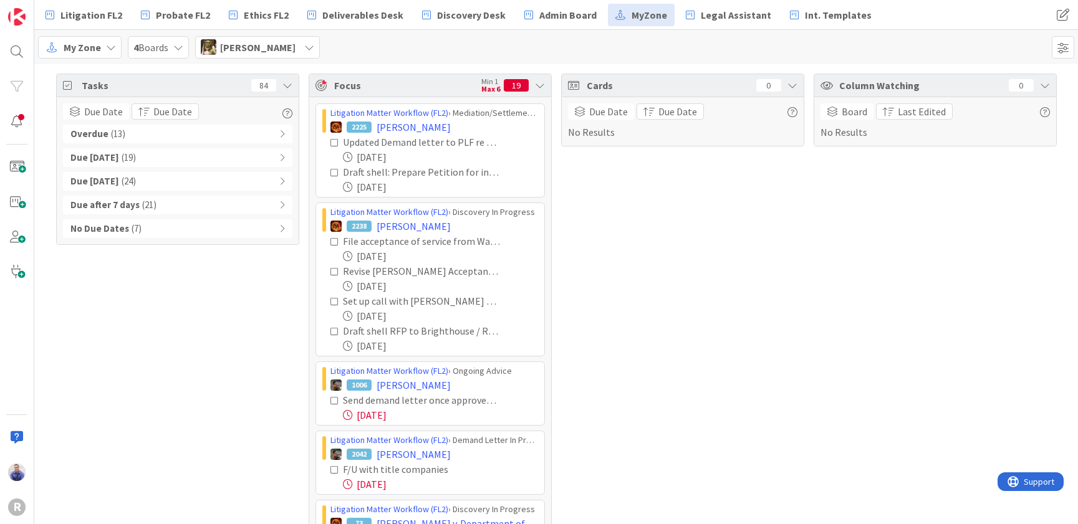
click at [277, 129] on div "Overdue ( 13 )" at bounding box center [177, 134] width 229 height 19
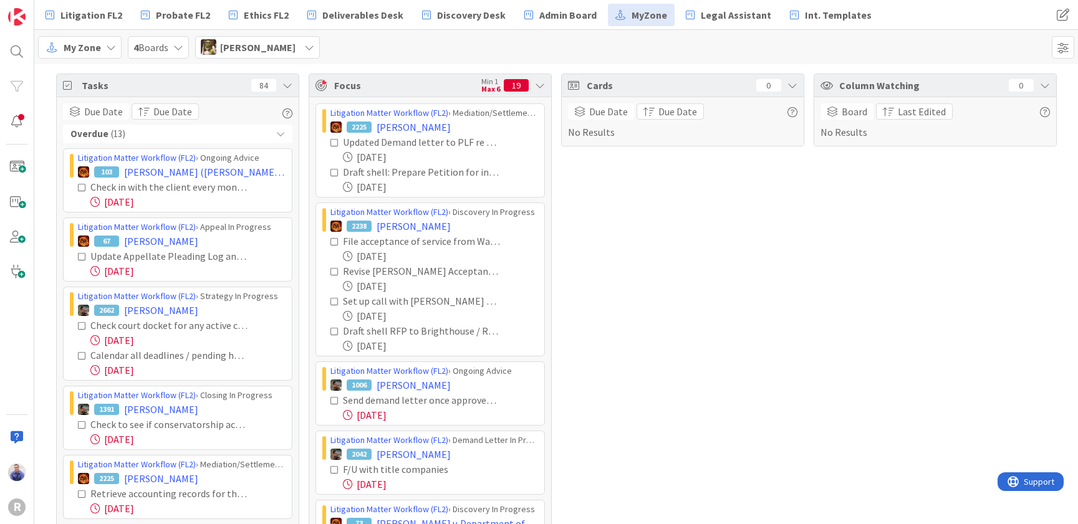
click at [279, 131] on icon at bounding box center [280, 134] width 9 height 9
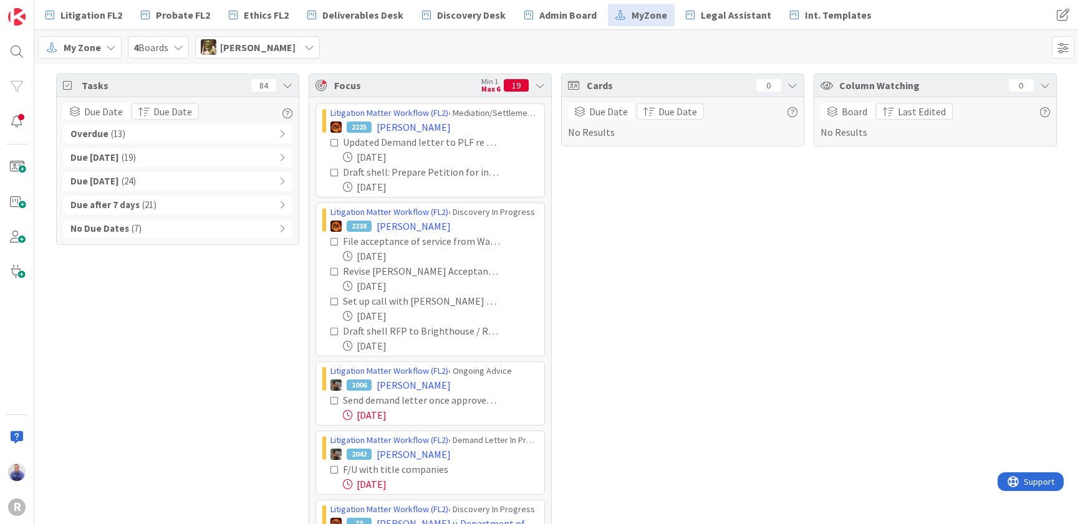
click at [274, 179] on div "Due within 7 days ( 24 )" at bounding box center [177, 181] width 229 height 19
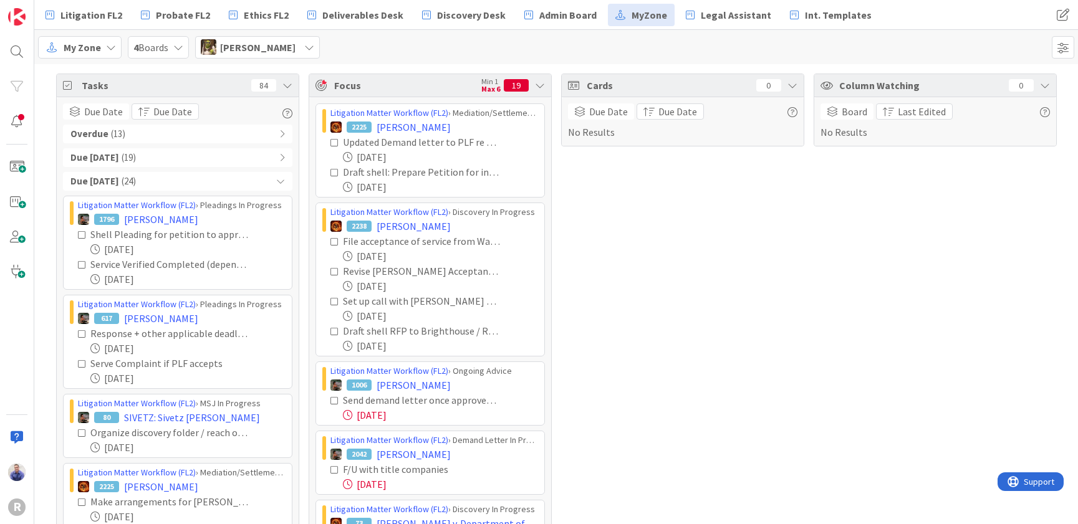
click at [276, 178] on icon at bounding box center [280, 181] width 9 height 9
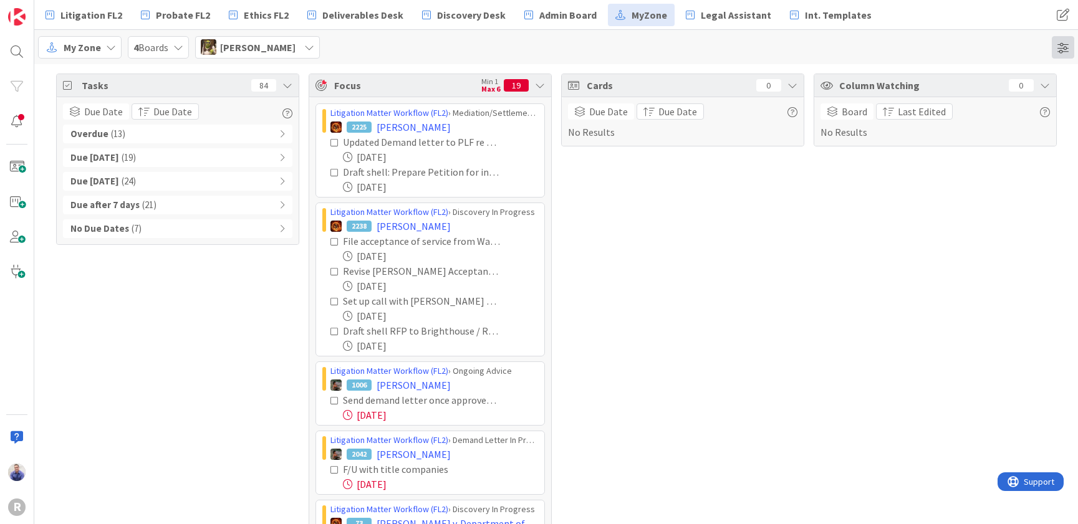
click at [1057, 50] on span at bounding box center [1063, 47] width 22 height 22
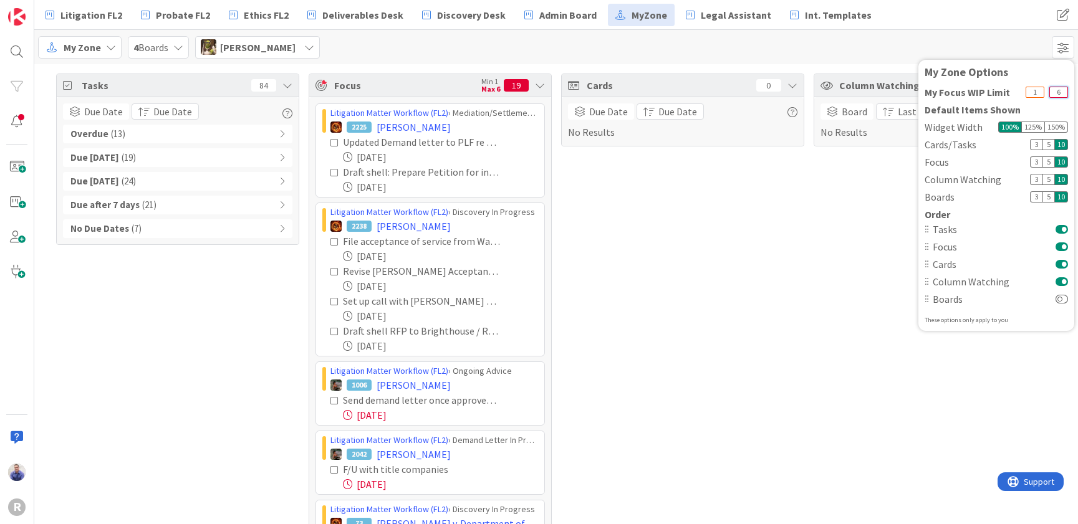
click at [1060, 94] on input "6" at bounding box center [1058, 92] width 19 height 11
click at [830, 259] on div "Column Watching 0 Board Last Edited No Results" at bounding box center [934, 505] width 243 height 863
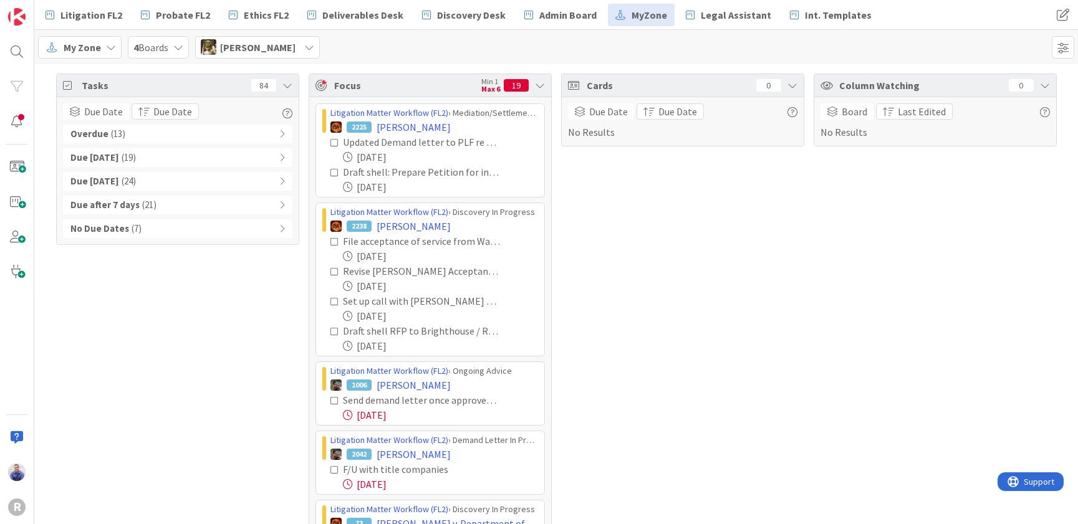
click at [285, 43] on div "[PERSON_NAME]" at bounding box center [257, 47] width 125 height 22
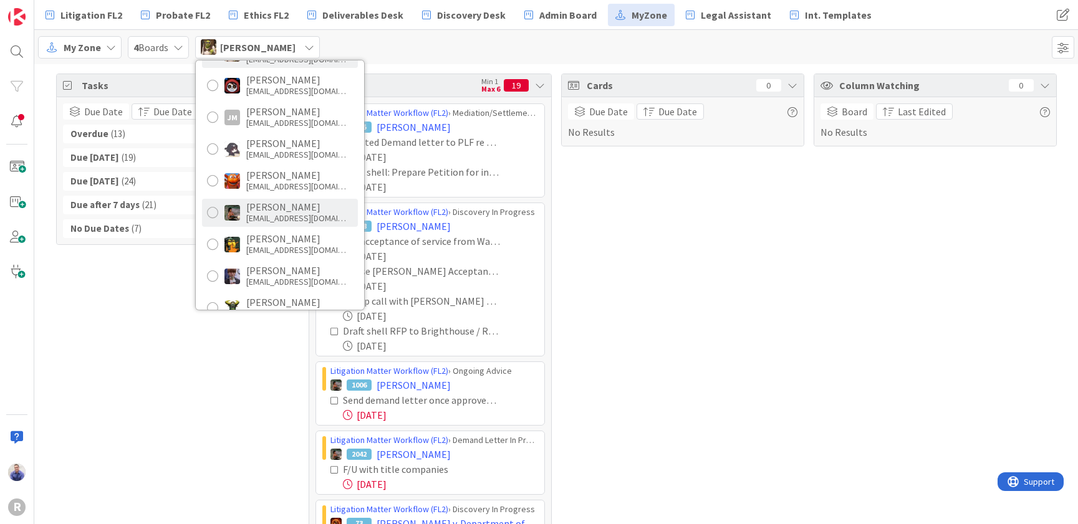
scroll to position [105, 0]
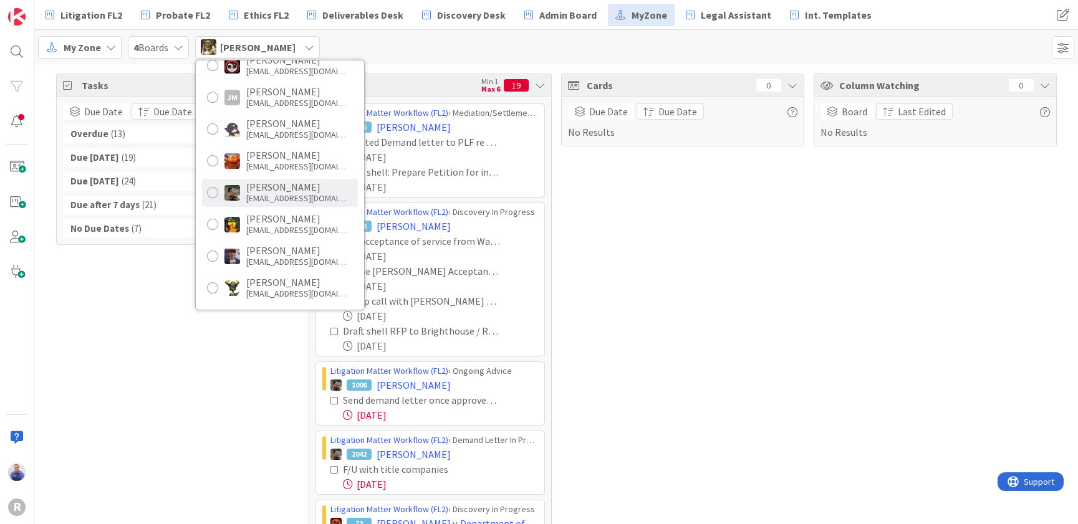
click at [284, 189] on div "[PERSON_NAME]" at bounding box center [296, 186] width 100 height 11
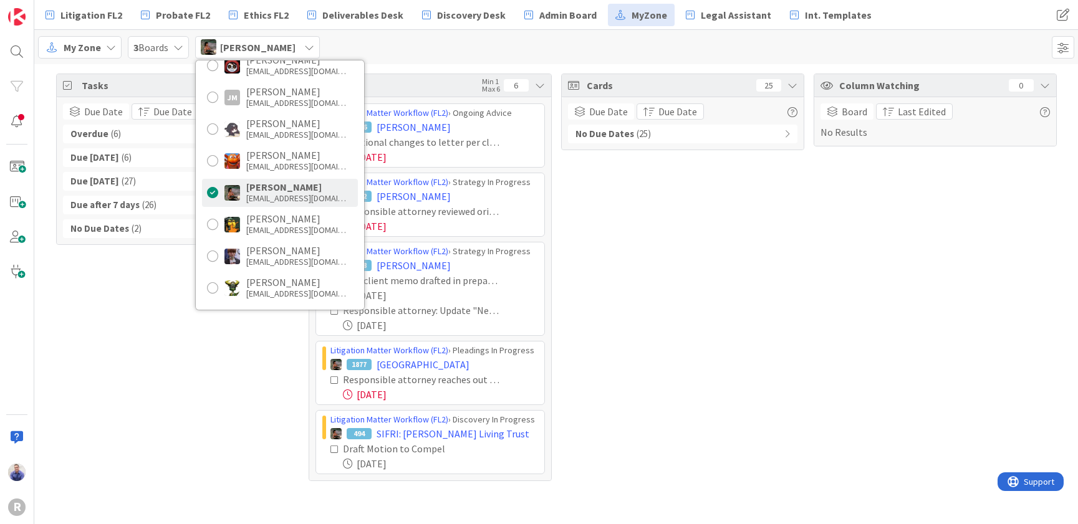
click at [764, 224] on div "Cards 25 Due Date Due Date No Due Dates ( 25 )" at bounding box center [682, 278] width 243 height 408
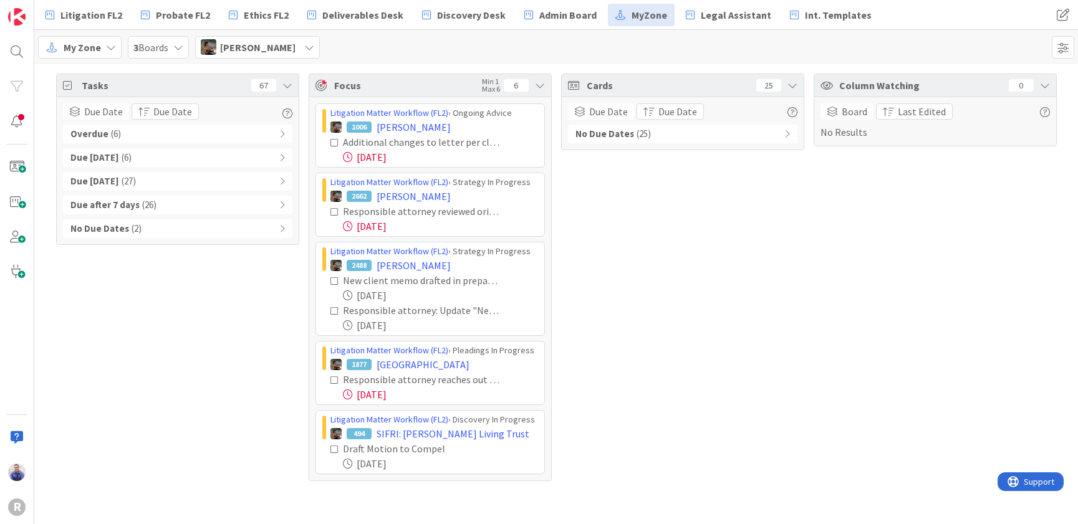
click at [790, 135] on div "No Due Dates ( 25 )" at bounding box center [682, 134] width 229 height 19
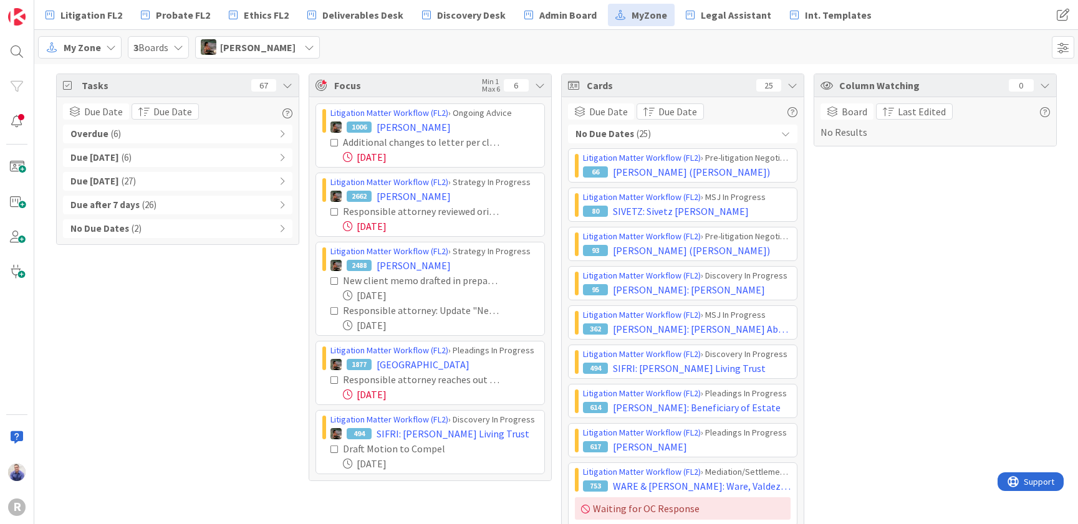
click at [783, 134] on icon at bounding box center [785, 134] width 9 height 9
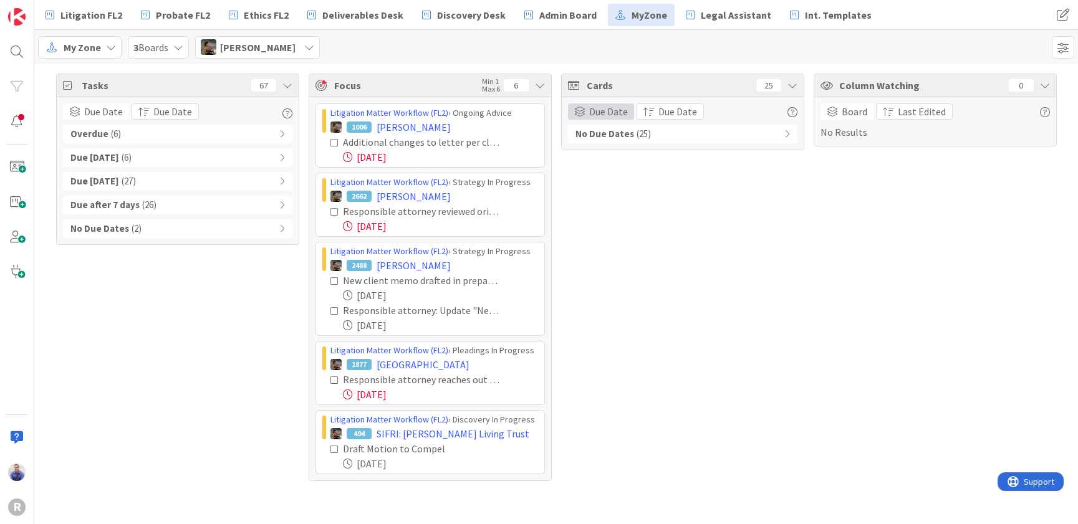
click at [610, 108] on span "Due Date" at bounding box center [608, 111] width 39 height 15
click at [708, 262] on div "Cards 25 Due Date Group By None Board Column State Due Date Due Date No Due Dat…" at bounding box center [682, 278] width 243 height 408
click at [785, 132] on icon at bounding box center [787, 134] width 6 height 9
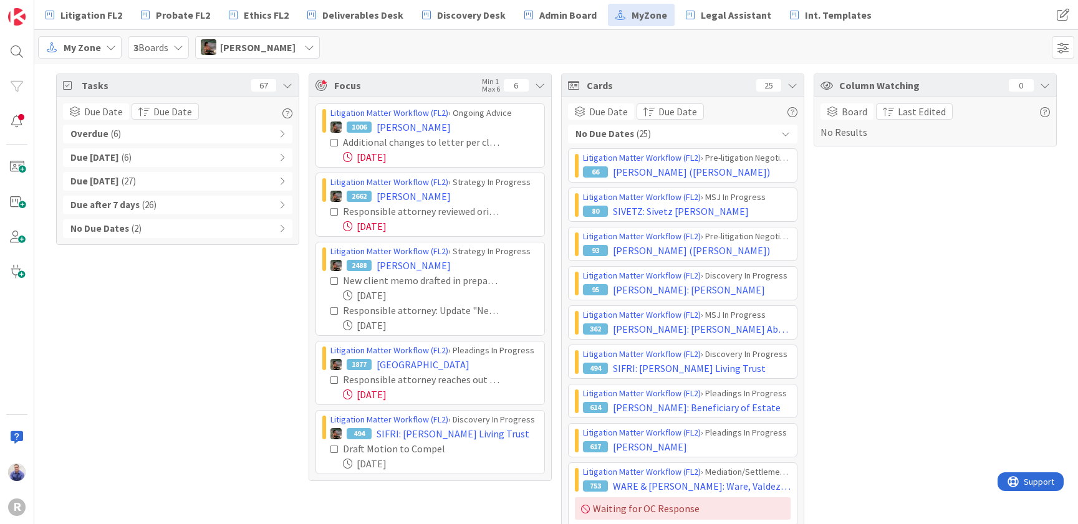
click at [785, 132] on div "No Due Dates ( 25 )" at bounding box center [682, 134] width 229 height 19
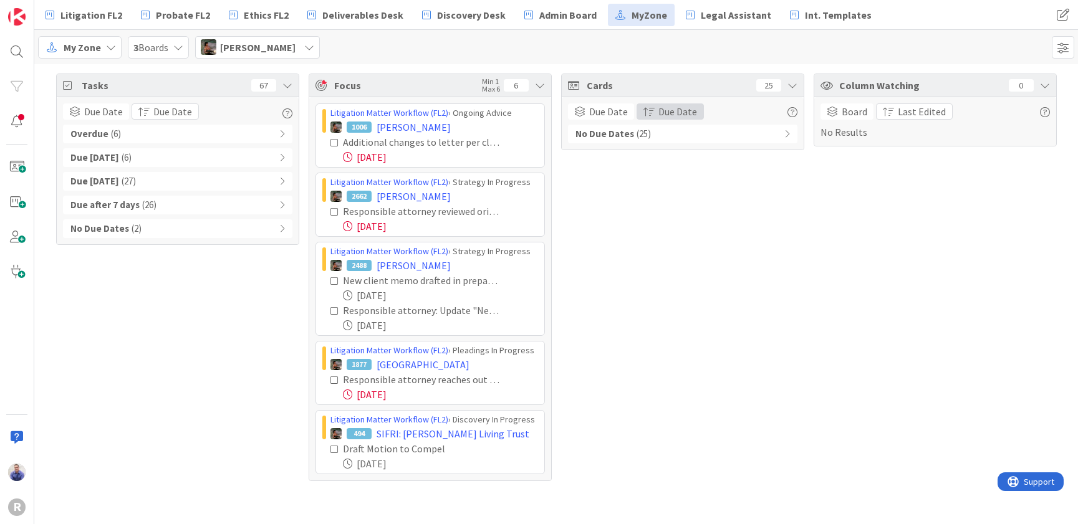
click at [683, 113] on span "Due Date" at bounding box center [677, 111] width 39 height 15
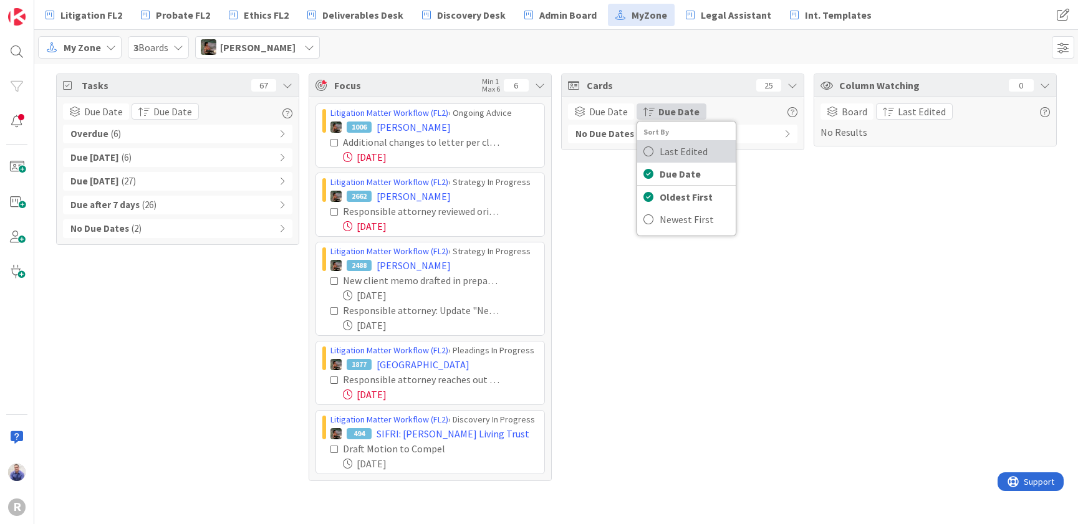
click at [691, 151] on span "Last Edited" at bounding box center [683, 151] width 48 height 15
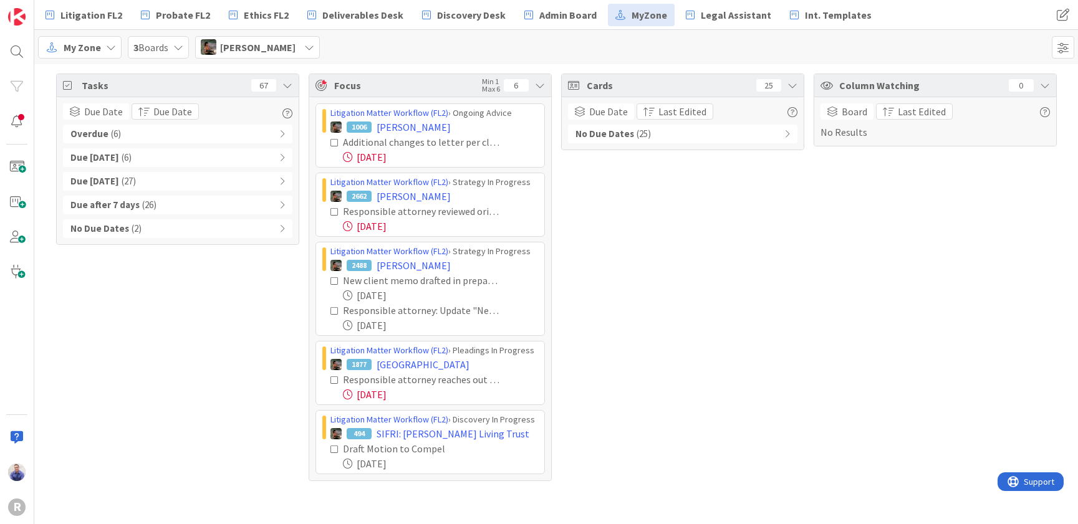
click at [673, 133] on div "No Due Dates ( 25 )" at bounding box center [682, 134] width 229 height 19
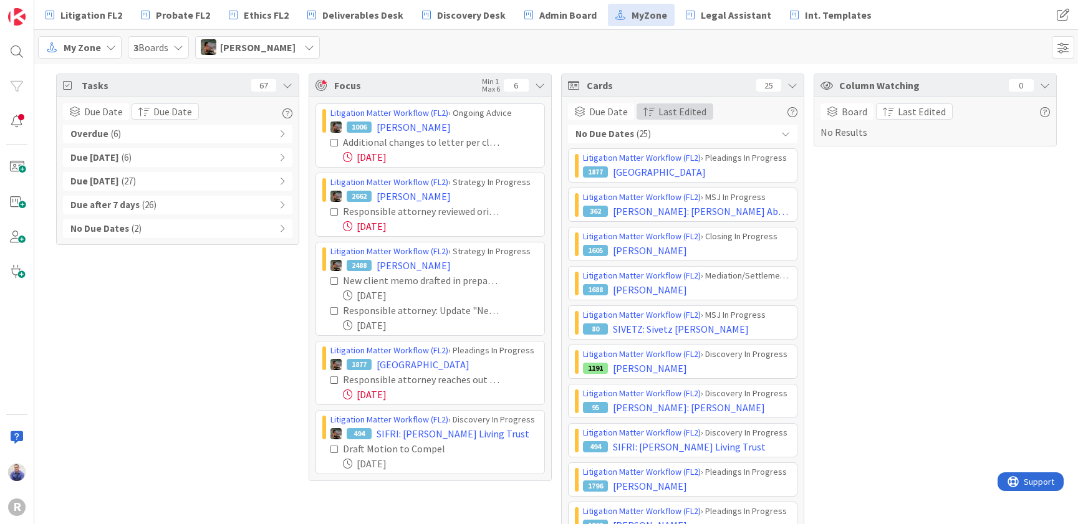
click at [675, 117] on span "Last Edited" at bounding box center [682, 111] width 48 height 15
click at [679, 165] on link "Due Date" at bounding box center [686, 174] width 98 height 22
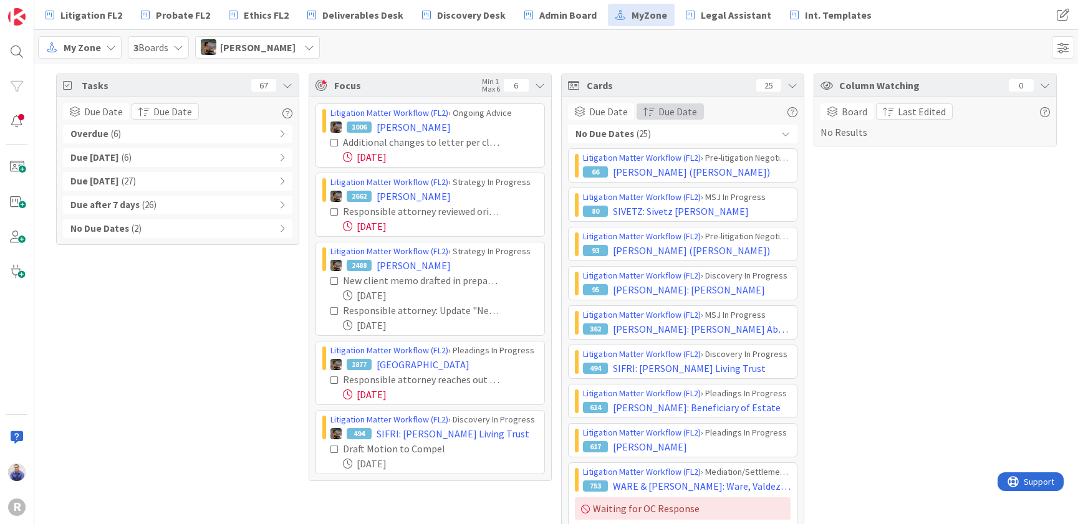
click at [679, 112] on span "Due Date" at bounding box center [677, 111] width 39 height 15
click at [679, 149] on span "Last Edited" at bounding box center [683, 151] width 48 height 15
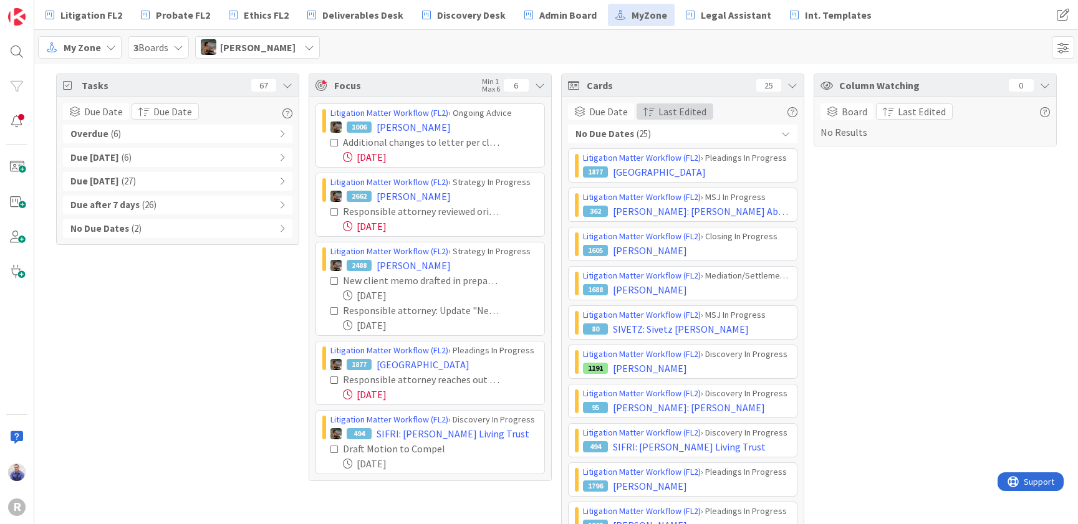
click at [648, 112] on span "button" at bounding box center [648, 112] width 11 height 10
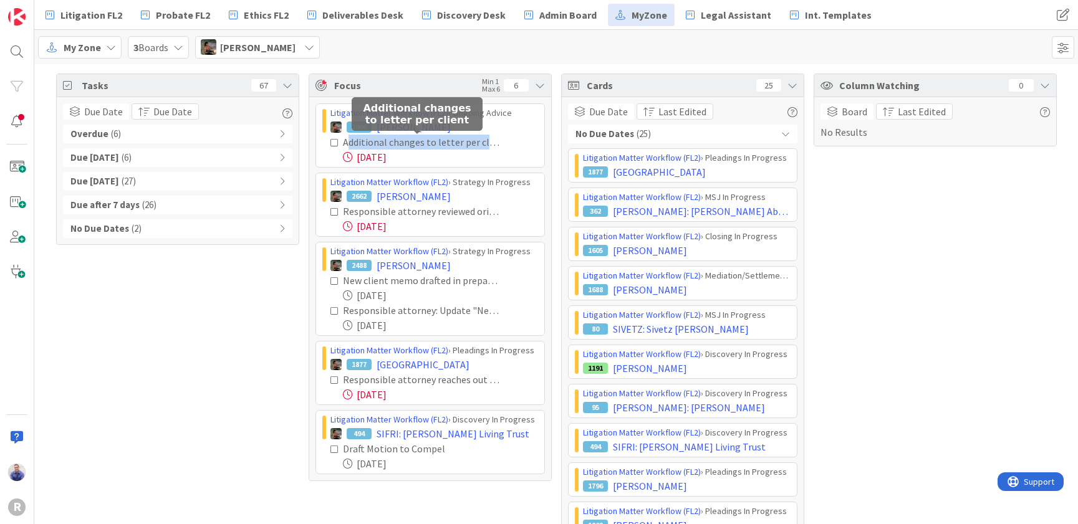
drag, startPoint x: 342, startPoint y: 143, endPoint x: 531, endPoint y: 136, distance: 189.0
click at [501, 136] on div "Additional changes to letter per client" at bounding box center [422, 142] width 158 height 15
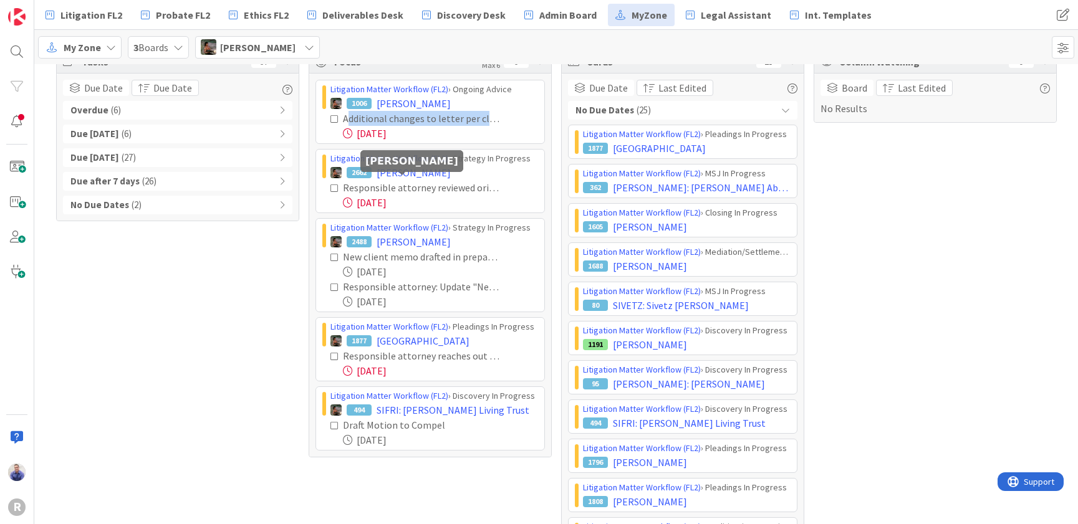
scroll to position [0, 0]
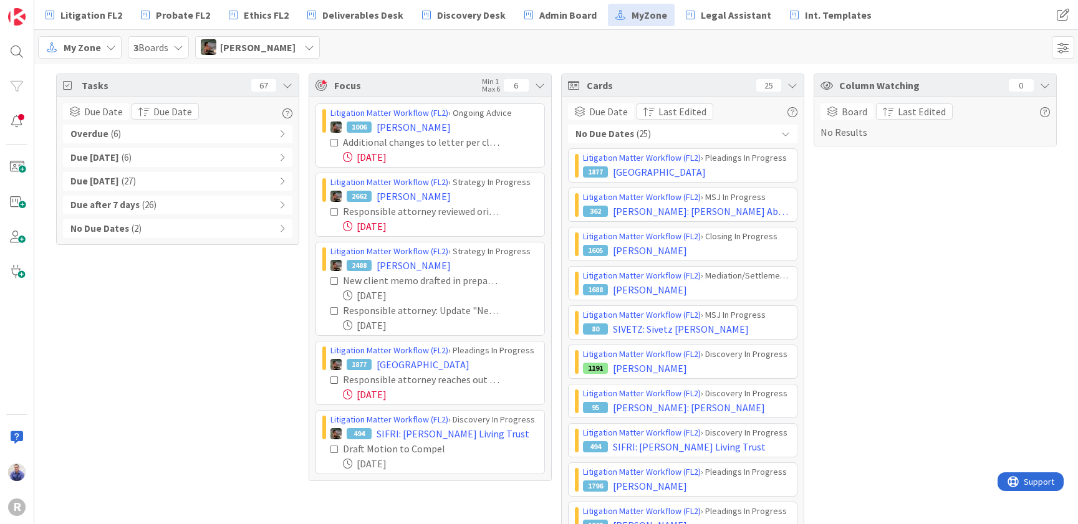
click at [269, 49] on span "[PERSON_NAME]" at bounding box center [257, 47] width 75 height 15
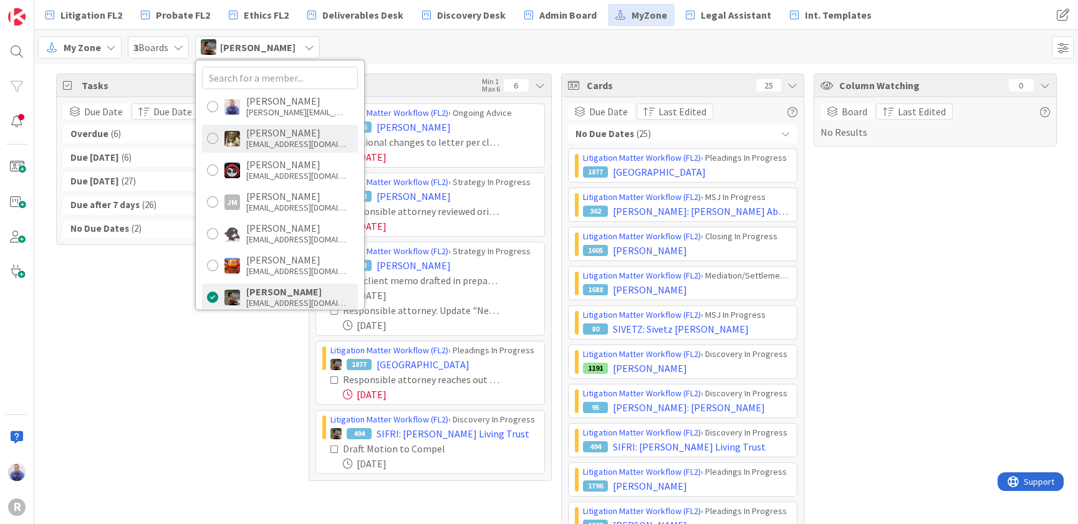
click at [291, 140] on div "[EMAIL_ADDRESS][DOMAIN_NAME]" at bounding box center [296, 143] width 100 height 11
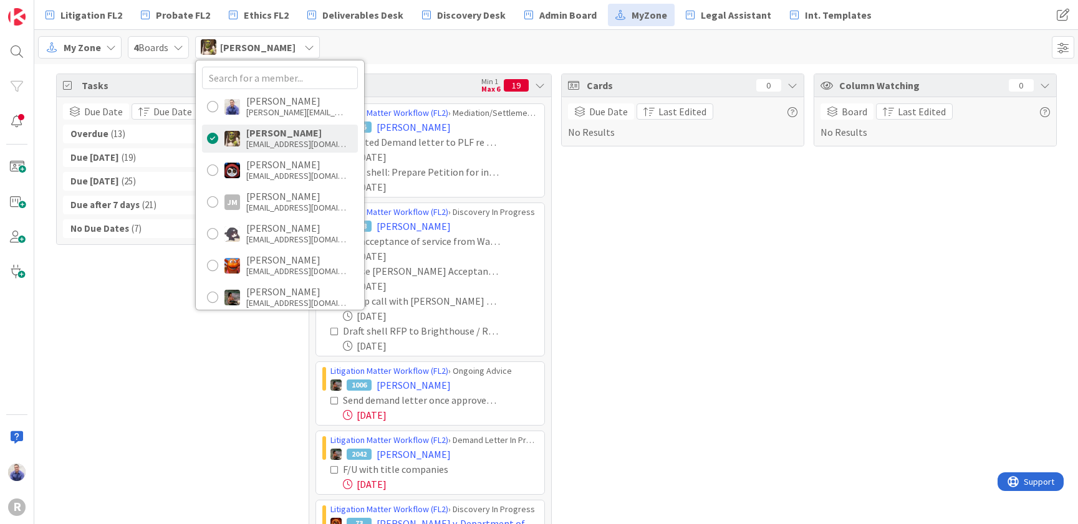
click at [234, 418] on div "Tasks 85 Due Date Due Date Overdue ( 13 ) Due Today ( 19 ) Due within 7 days ( …" at bounding box center [177, 505] width 243 height 863
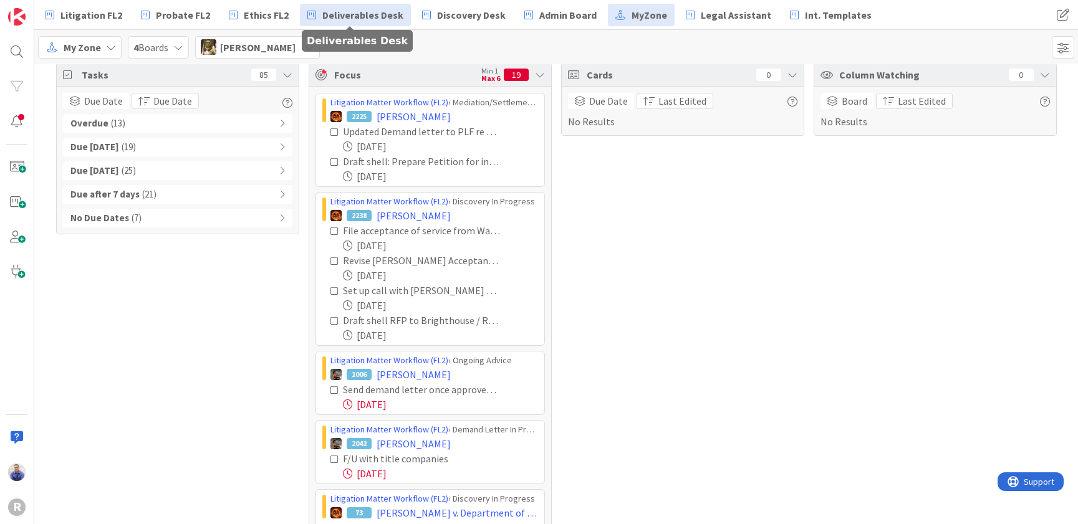
scroll to position [13, 0]
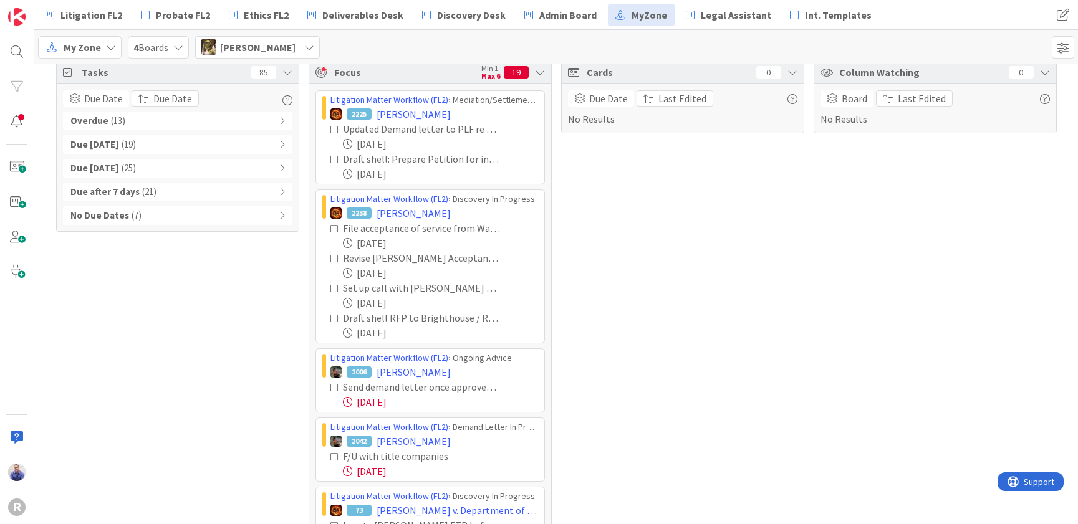
click at [244, 40] on span "[PERSON_NAME]" at bounding box center [257, 47] width 75 height 15
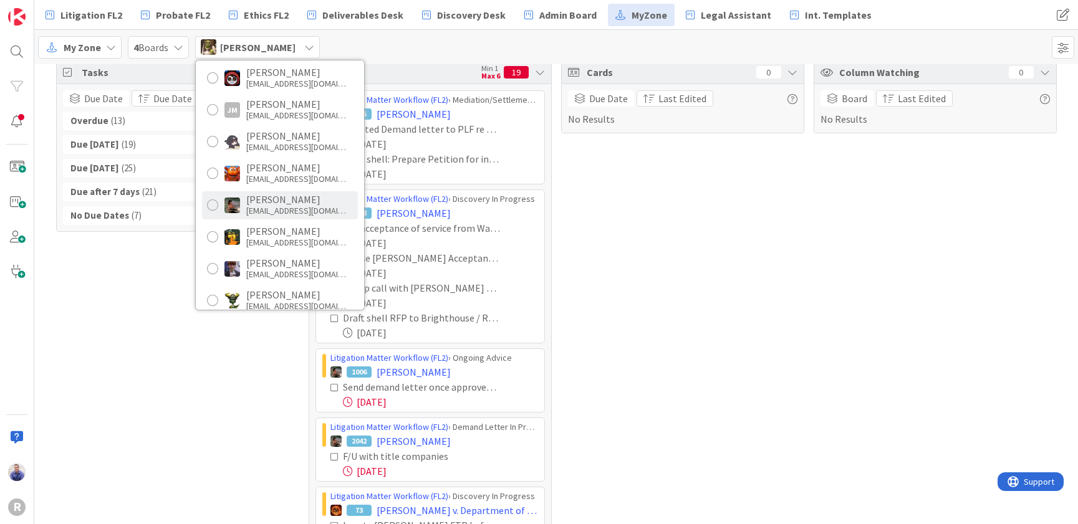
scroll to position [144, 0]
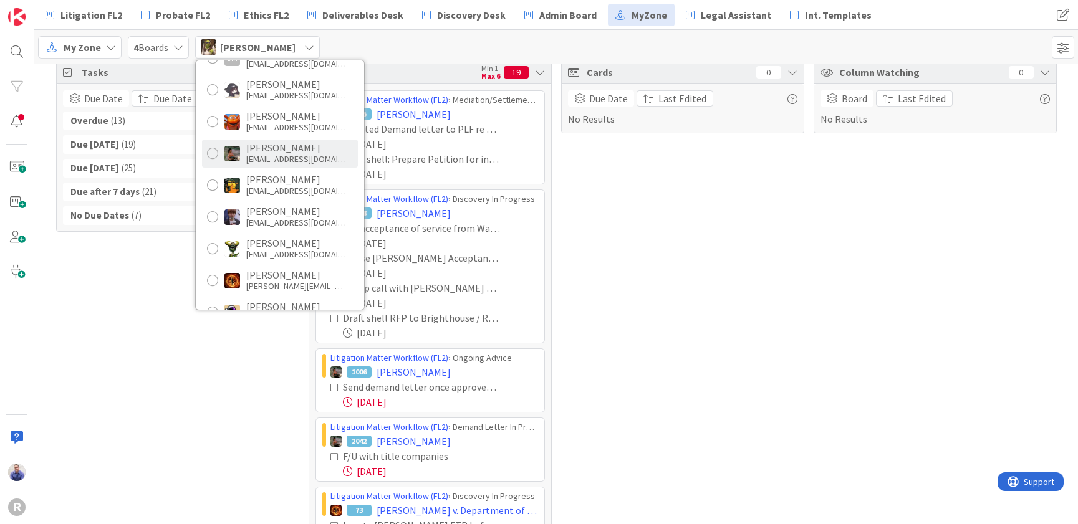
click at [279, 153] on div "[PERSON_NAME]" at bounding box center [296, 147] width 100 height 11
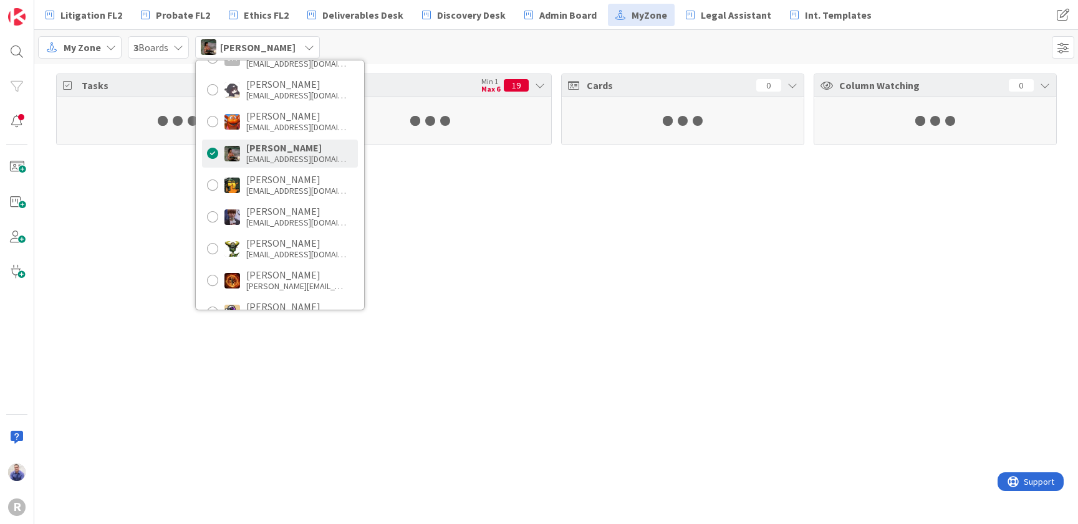
scroll to position [0, 0]
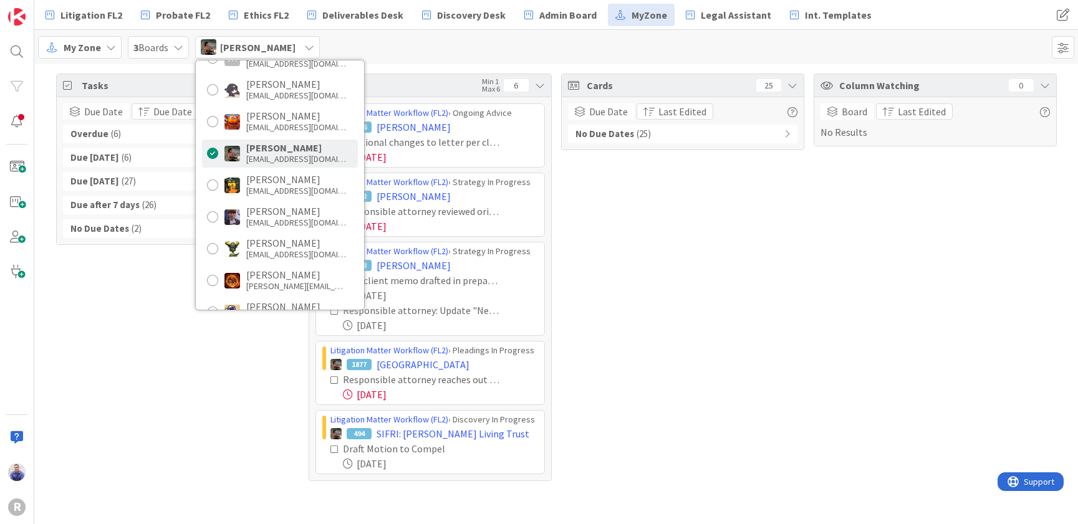
click at [178, 400] on div "Tasks 67 Due Date Due Date Overdue ( 6 ) Due Today ( 6 ) Due within 7 days ( 27…" at bounding box center [177, 278] width 243 height 408
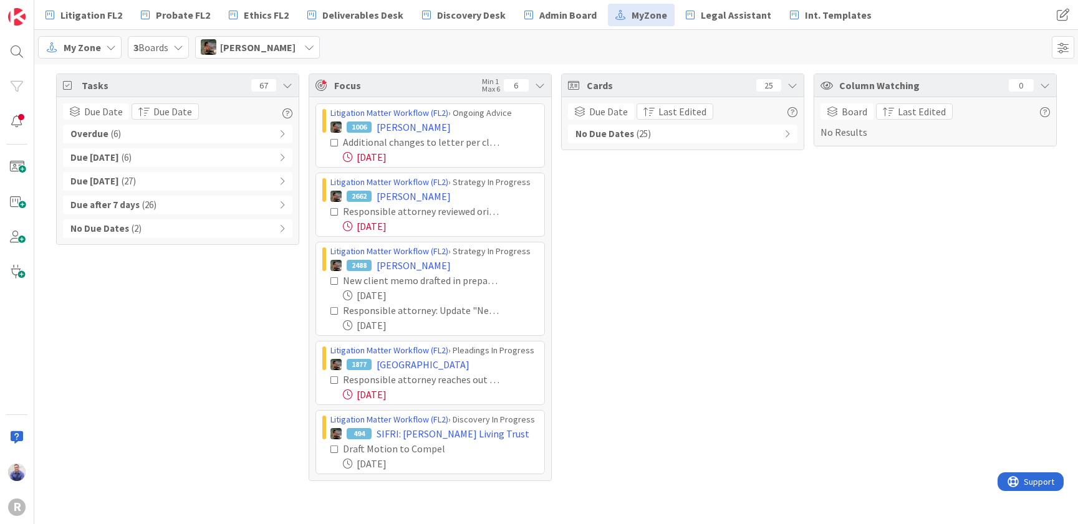
click at [278, 137] on div "Overdue ( 6 )" at bounding box center [177, 134] width 229 height 19
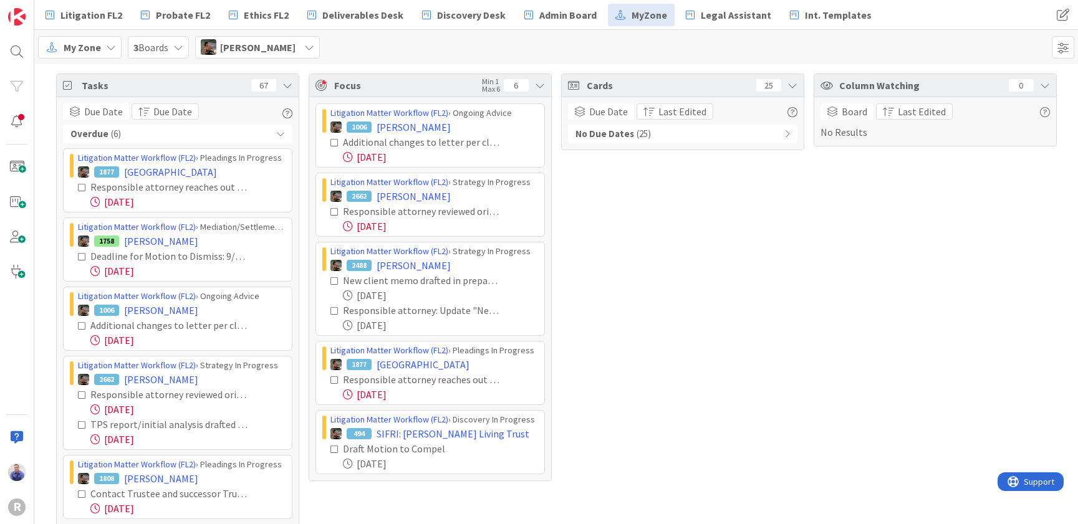
click at [298, 49] on div "[PERSON_NAME]" at bounding box center [257, 47] width 125 height 22
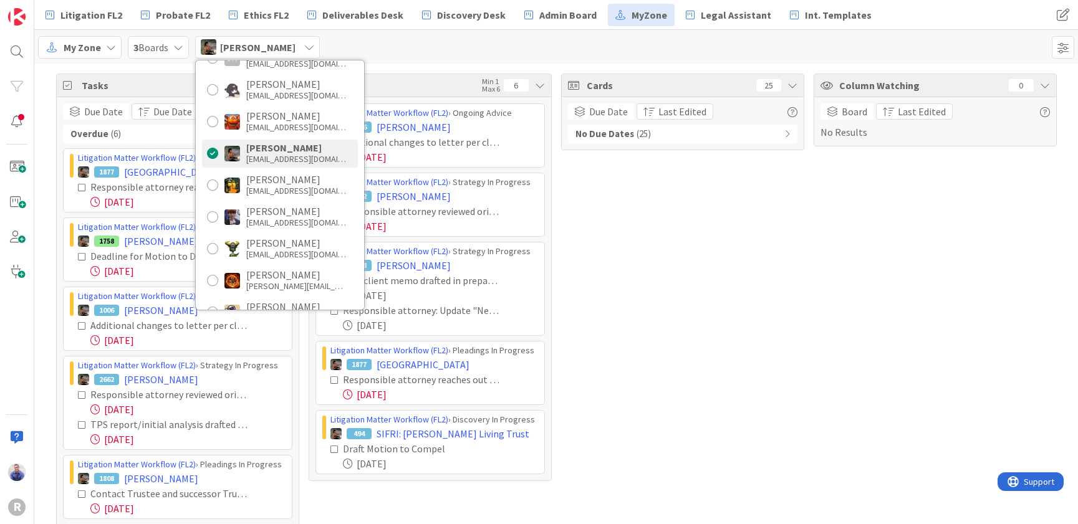
scroll to position [144, 0]
click at [310, 213] on div "[PERSON_NAME]" at bounding box center [296, 211] width 100 height 11
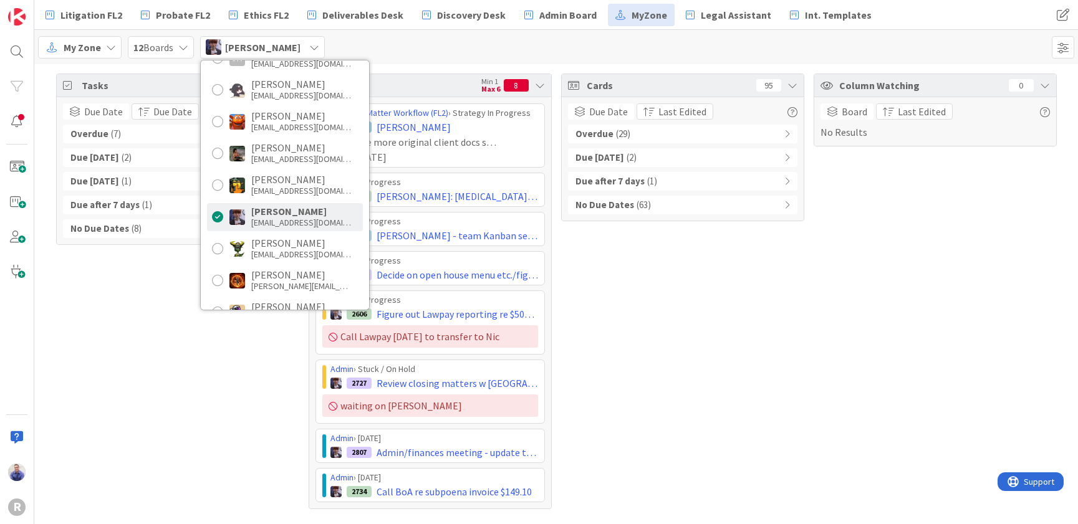
click at [921, 370] on div "Column Watching 0 Board Last Edited No Results" at bounding box center [934, 292] width 243 height 436
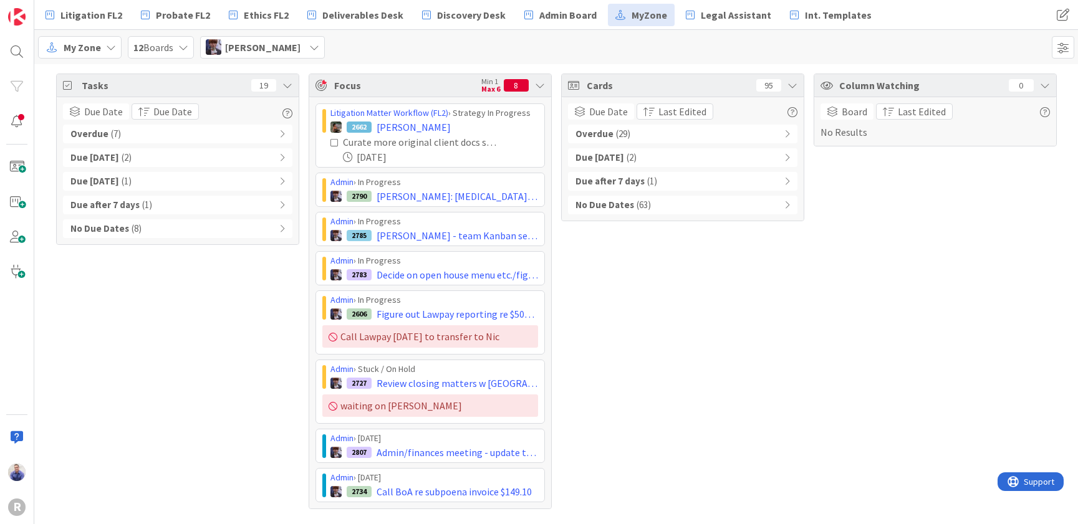
click at [273, 46] on span "[PERSON_NAME]" at bounding box center [262, 47] width 75 height 15
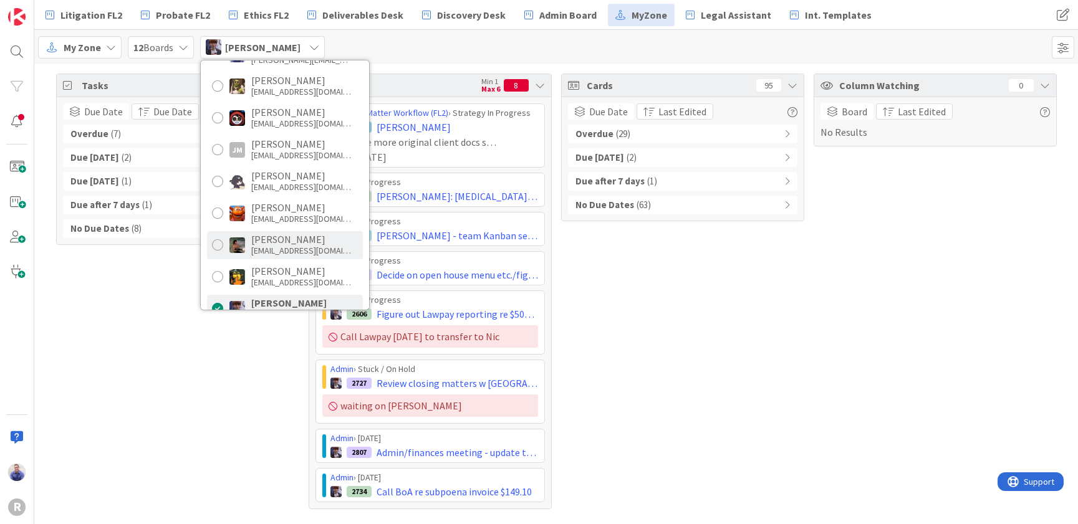
scroll to position [79, 0]
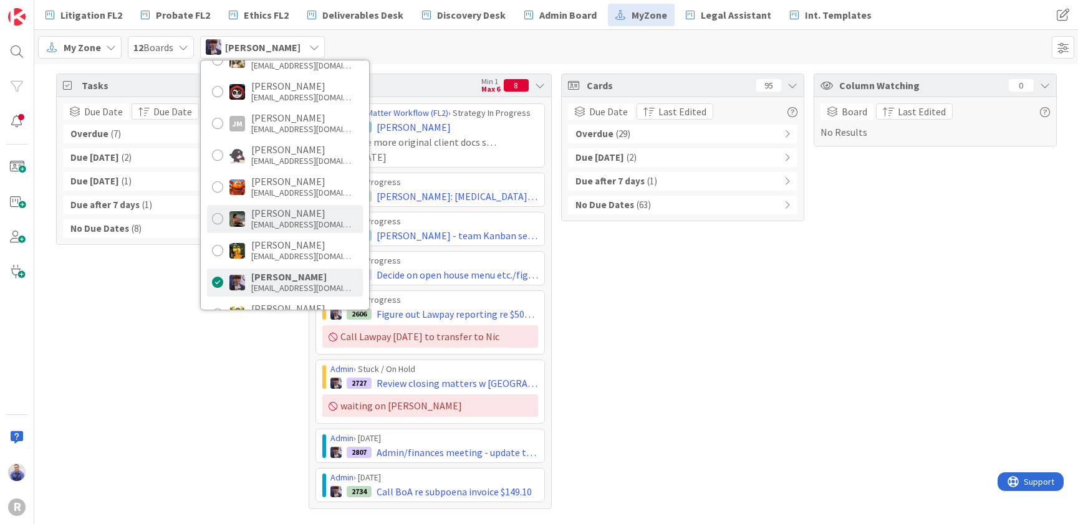
click at [266, 219] on div "Max Whittington mwhittington@reutercorbett.com" at bounding box center [301, 219] width 100 height 22
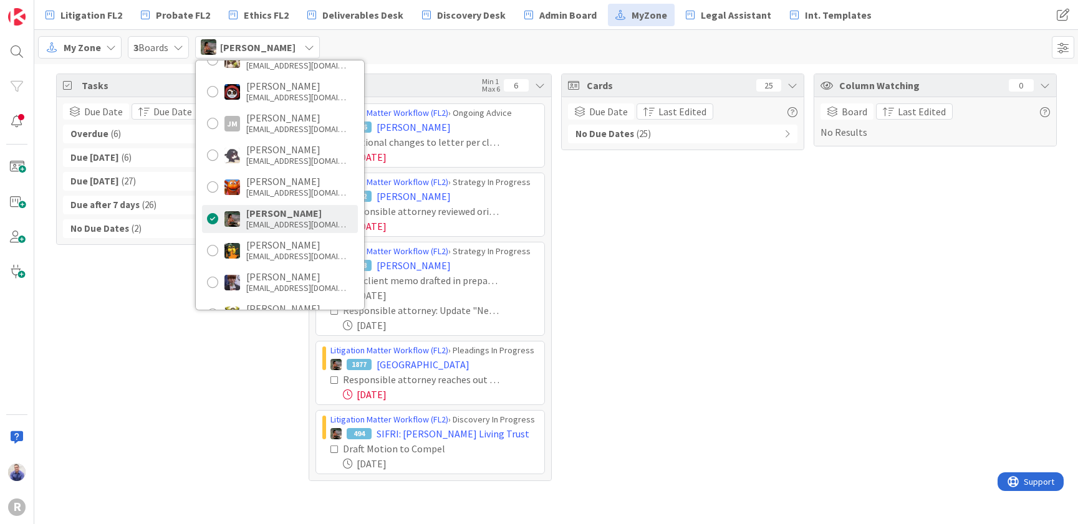
click at [134, 347] on div "Tasks 67 Due Date Due Date Overdue ( 6 ) Due Today ( 6 ) Due within 7 days ( 27…" at bounding box center [177, 278] width 243 height 408
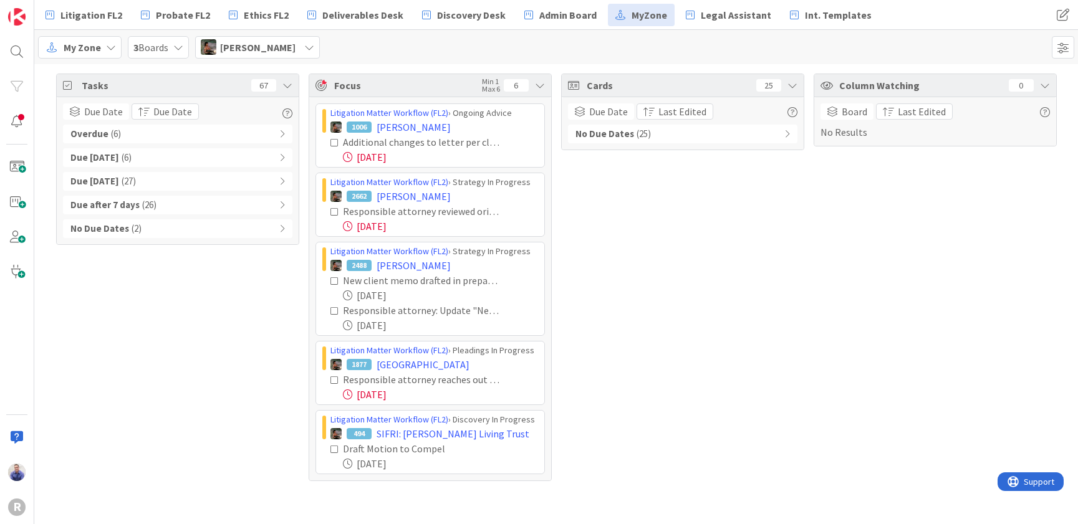
click at [284, 86] on icon at bounding box center [287, 85] width 10 height 10
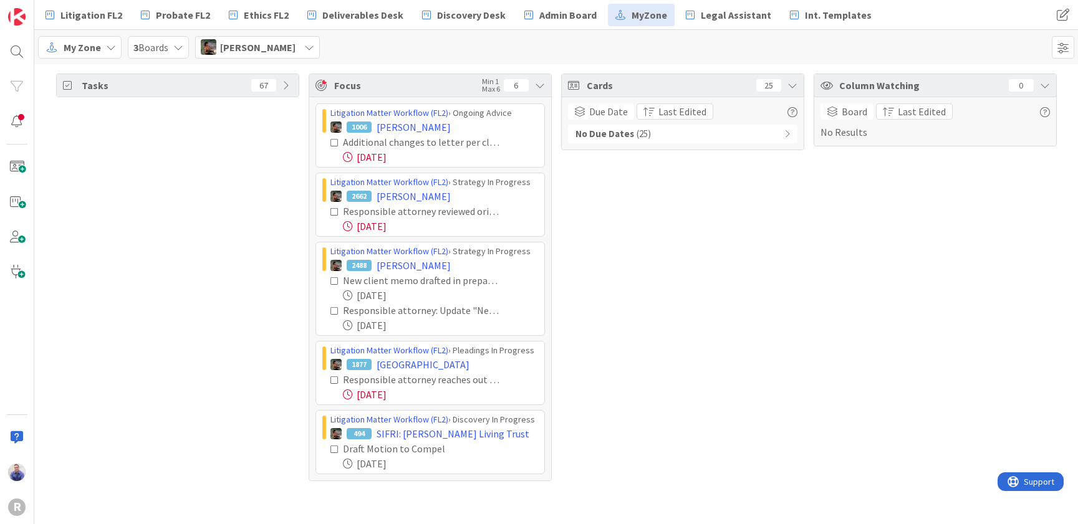
click at [284, 86] on icon at bounding box center [287, 85] width 10 height 10
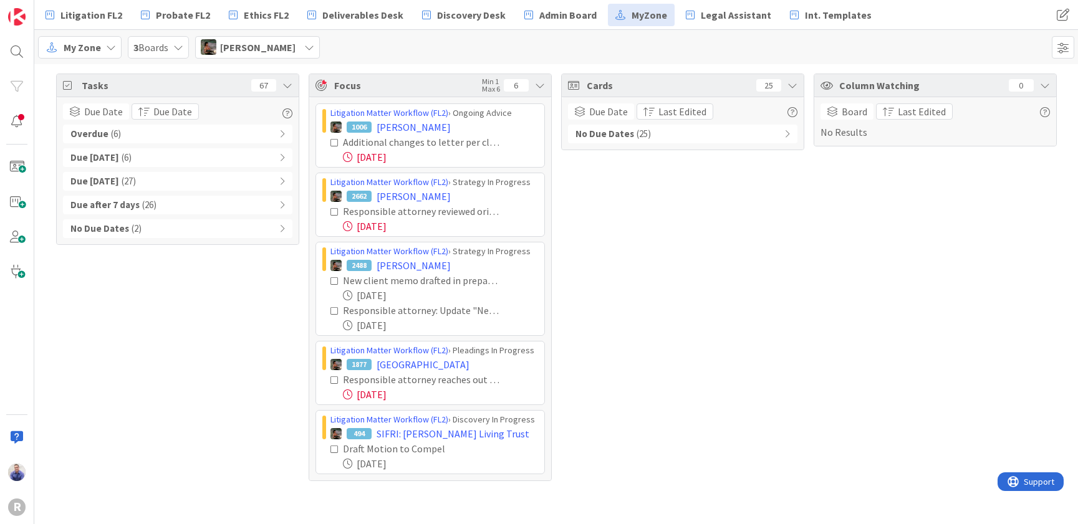
click at [282, 130] on icon at bounding box center [282, 134] width 6 height 9
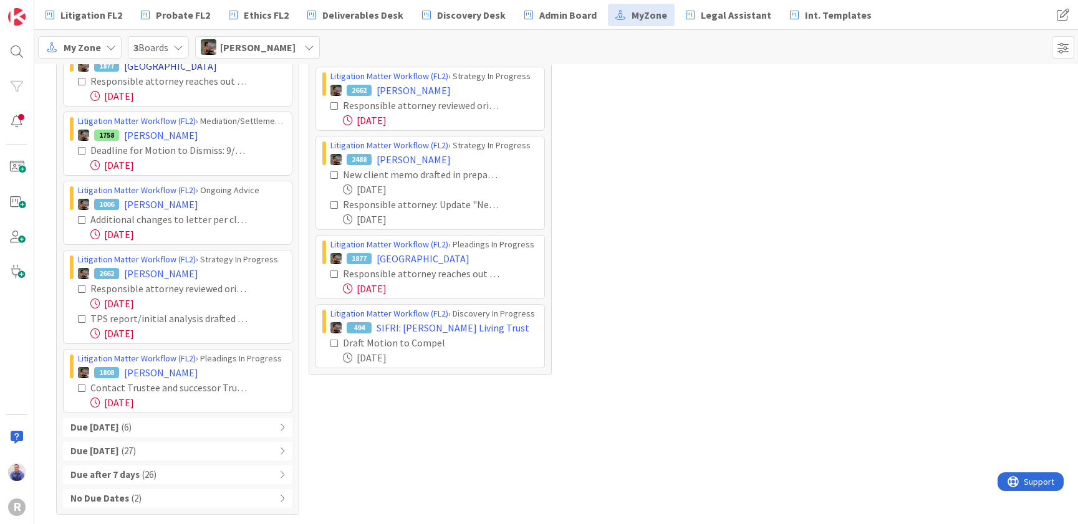
scroll to position [0, 0]
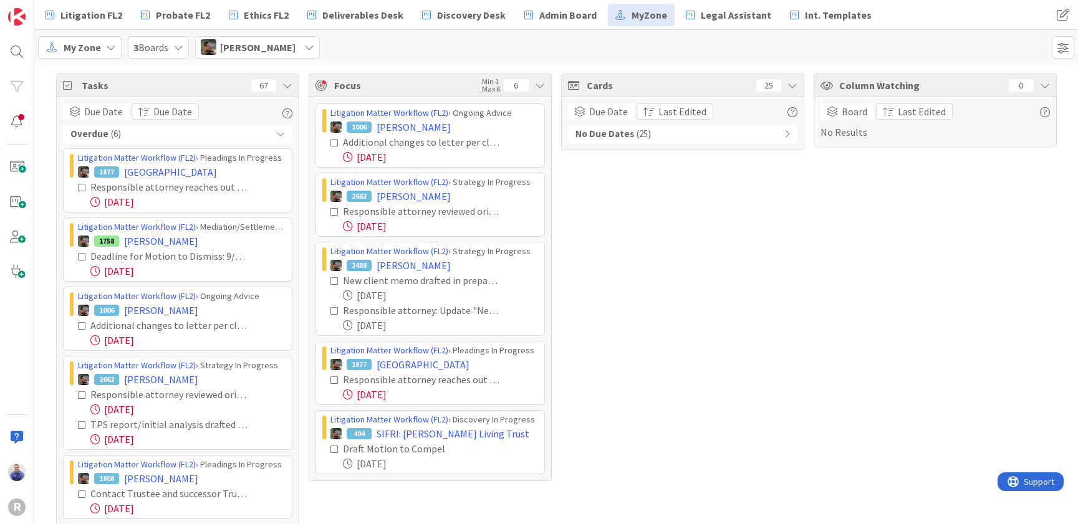
click at [281, 133] on div "Overdue ( 6 )" at bounding box center [177, 134] width 229 height 19
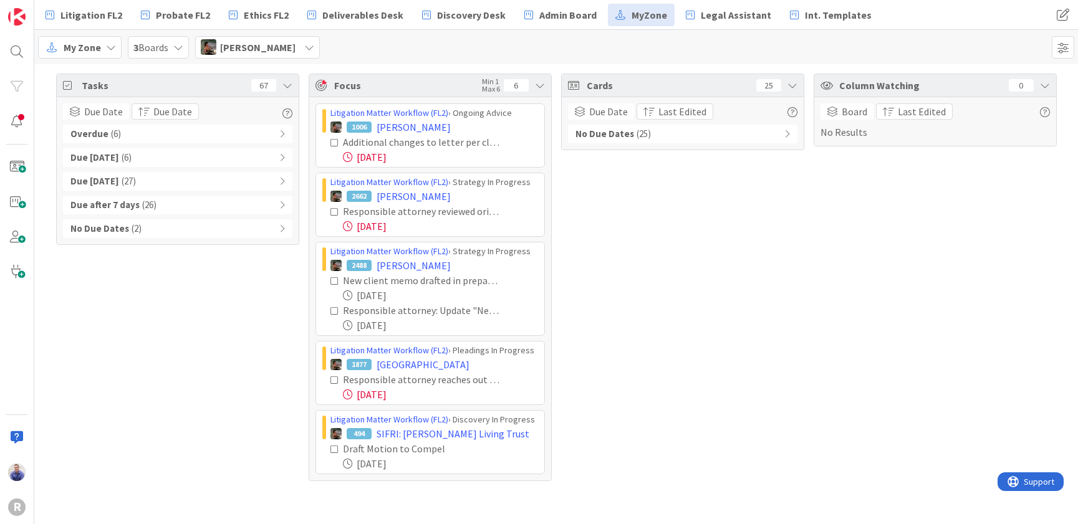
click at [281, 134] on icon at bounding box center [282, 134] width 6 height 9
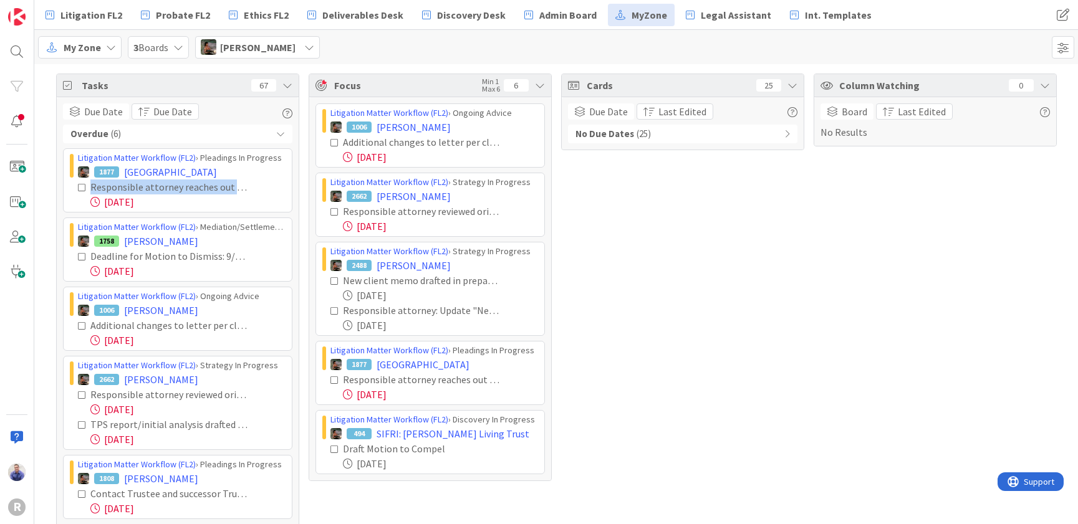
drag, startPoint x: 189, startPoint y: 168, endPoint x: 261, endPoint y: 194, distance: 76.7
click at [261, 194] on div "Litigation Matter Workflow (FL2) › Pleadings In Progress 1877 Lancaster Respons…" at bounding box center [177, 180] width 229 height 64
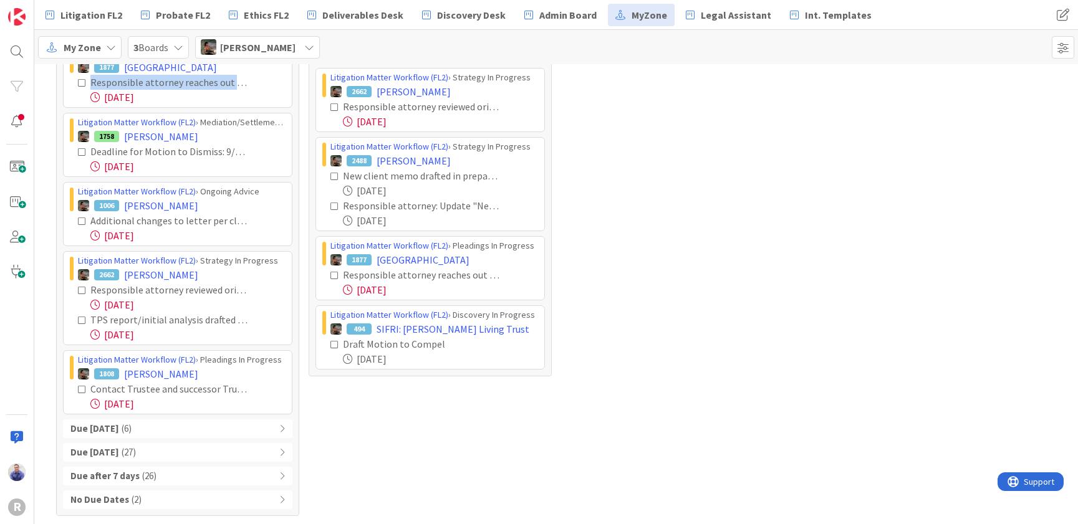
scroll to position [106, 0]
click at [284, 53] on span "[PERSON_NAME]" at bounding box center [257, 47] width 75 height 15
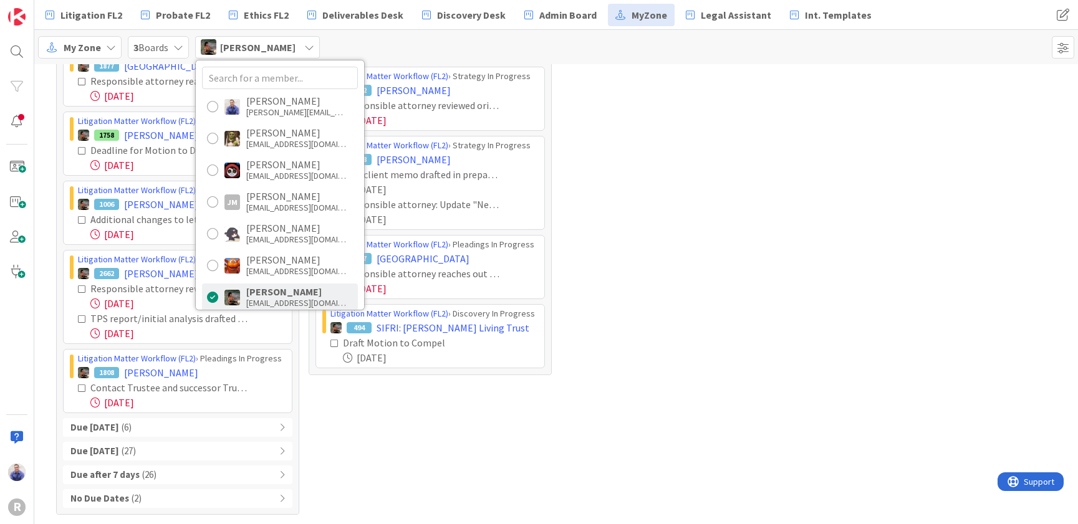
scroll to position [209, 0]
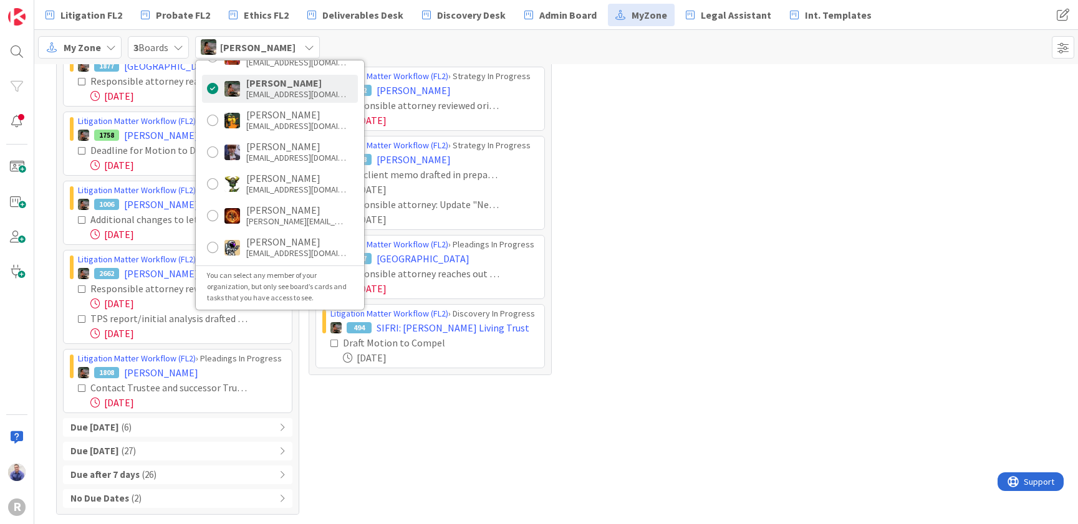
click at [580, 394] on div "Cards 25 Due Date Last Edited No Due Dates ( 25 )" at bounding box center [682, 241] width 243 height 547
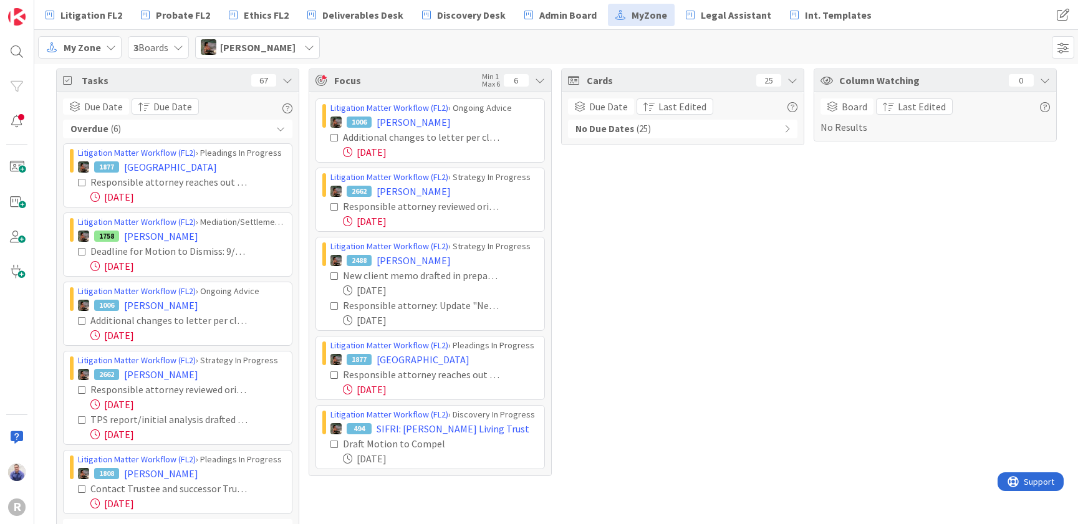
scroll to position [0, 0]
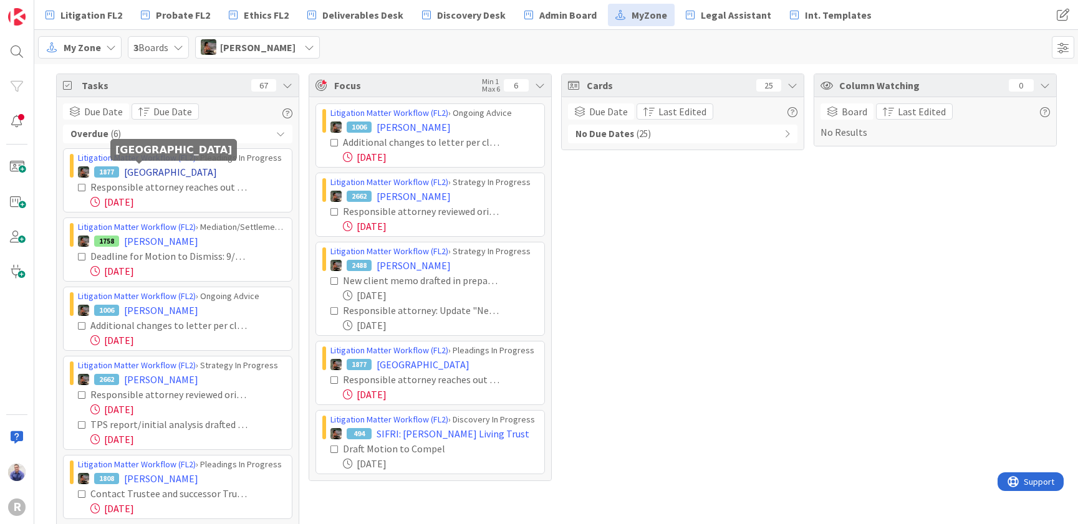
click at [151, 174] on span "[GEOGRAPHIC_DATA]" at bounding box center [170, 172] width 93 height 15
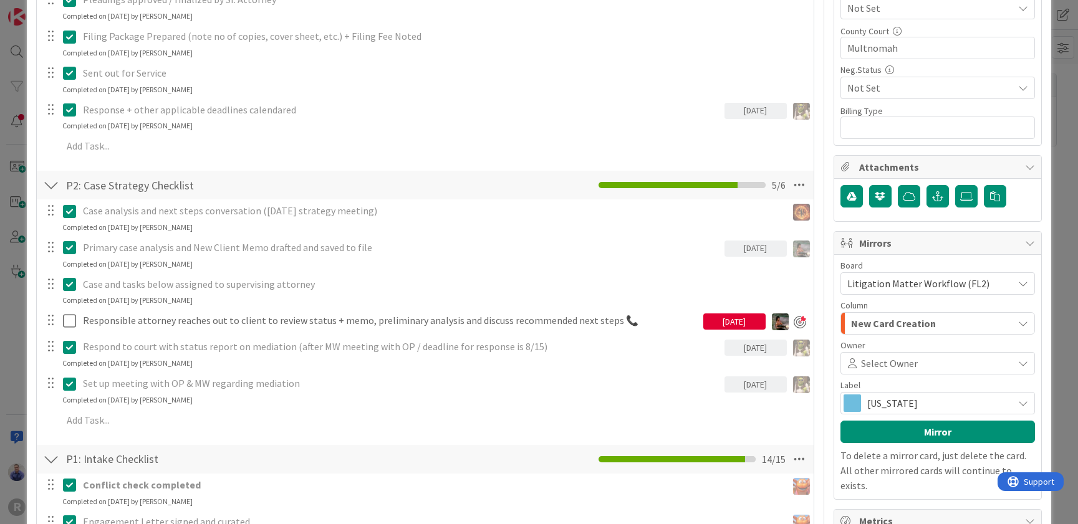
scroll to position [798, 0]
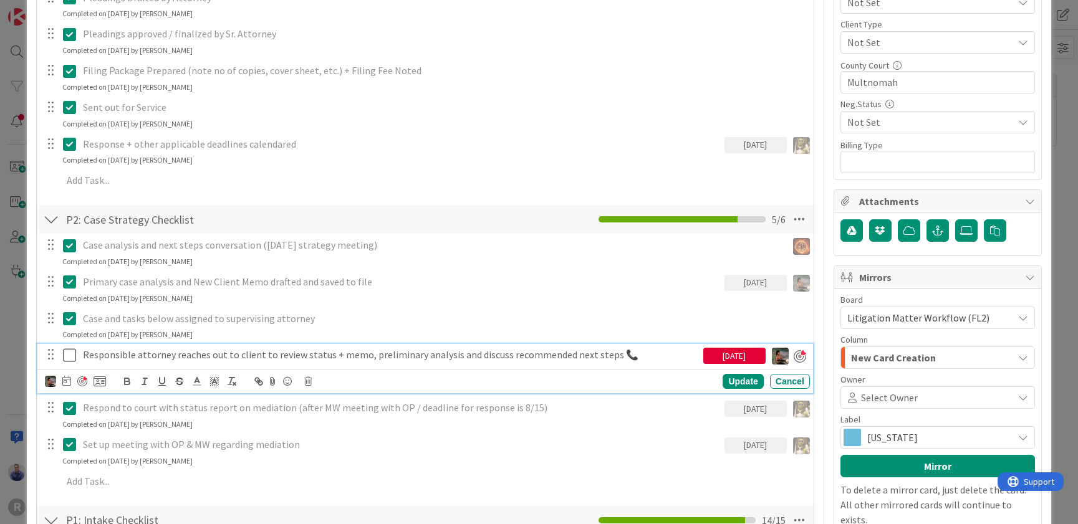
type textarea "x"
drag, startPoint x: 621, startPoint y: 358, endPoint x: 592, endPoint y: 359, distance: 28.7
click at [592, 359] on p "Responsible attorney reaches out to client to review status + memo, preliminary…" at bounding box center [390, 355] width 615 height 14
drag, startPoint x: 602, startPoint y: 357, endPoint x: 615, endPoint y: 357, distance: 13.1
click at [602, 357] on p "Responsible attorney reaches out to client to review status + memo, preliminary…" at bounding box center [390, 355] width 615 height 14
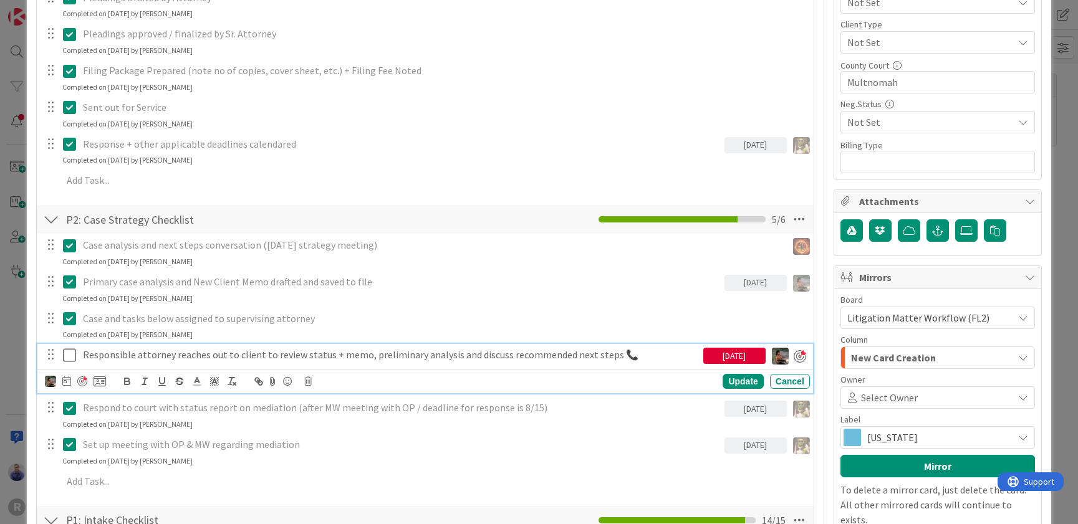
drag, startPoint x: 618, startPoint y: 357, endPoint x: 625, endPoint y: 360, distance: 8.4
click at [618, 357] on p "Responsible attorney reaches out to client to review status + memo, preliminary…" at bounding box center [390, 355] width 615 height 14
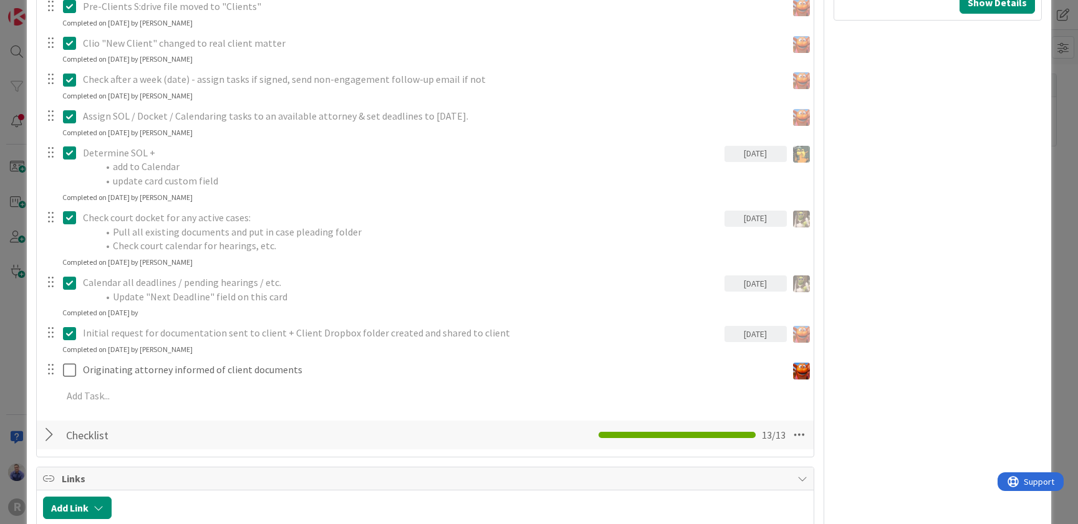
scroll to position [1623, 0]
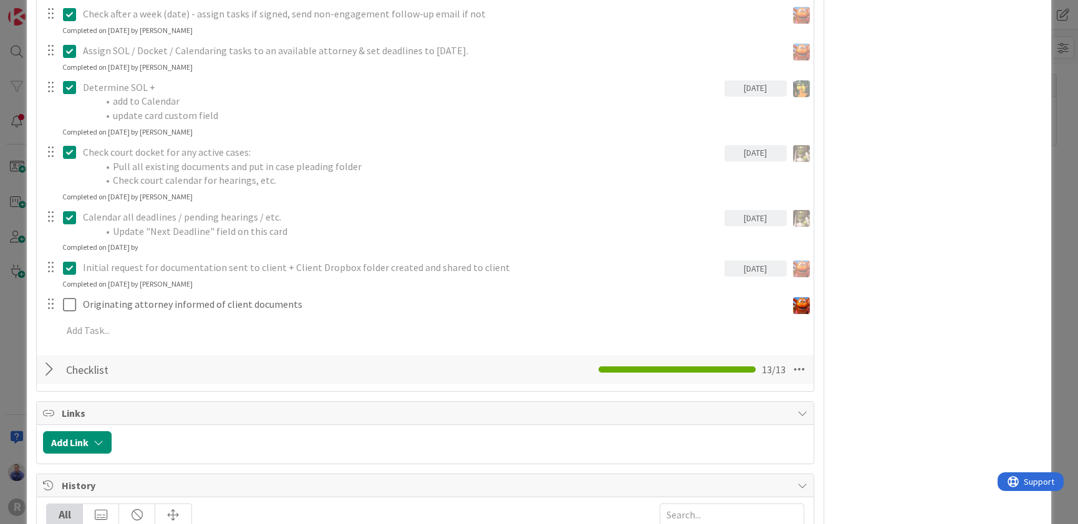
drag, startPoint x: 49, startPoint y: 370, endPoint x: 339, endPoint y: 333, distance: 292.8
click at [49, 370] on div at bounding box center [51, 369] width 16 height 22
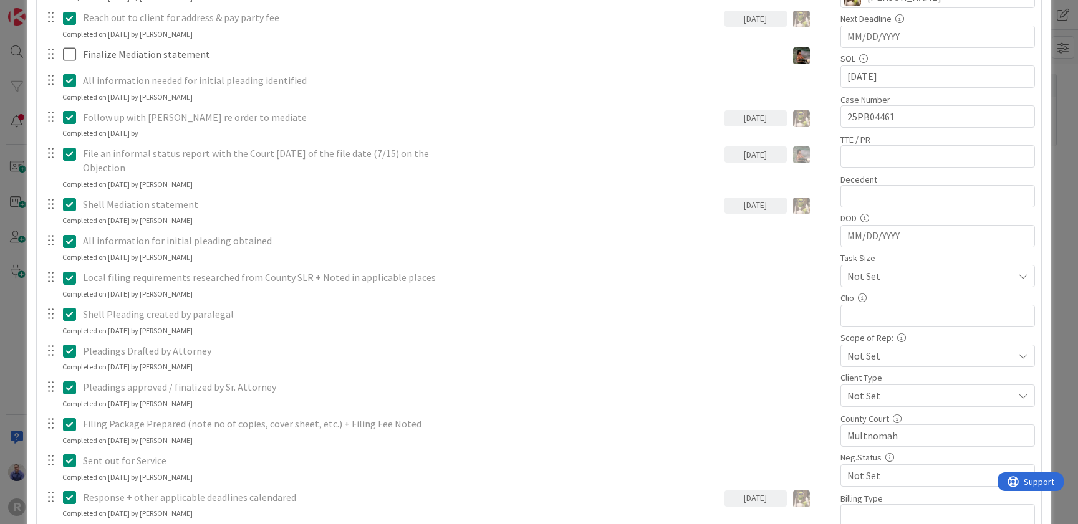
scroll to position [367, 0]
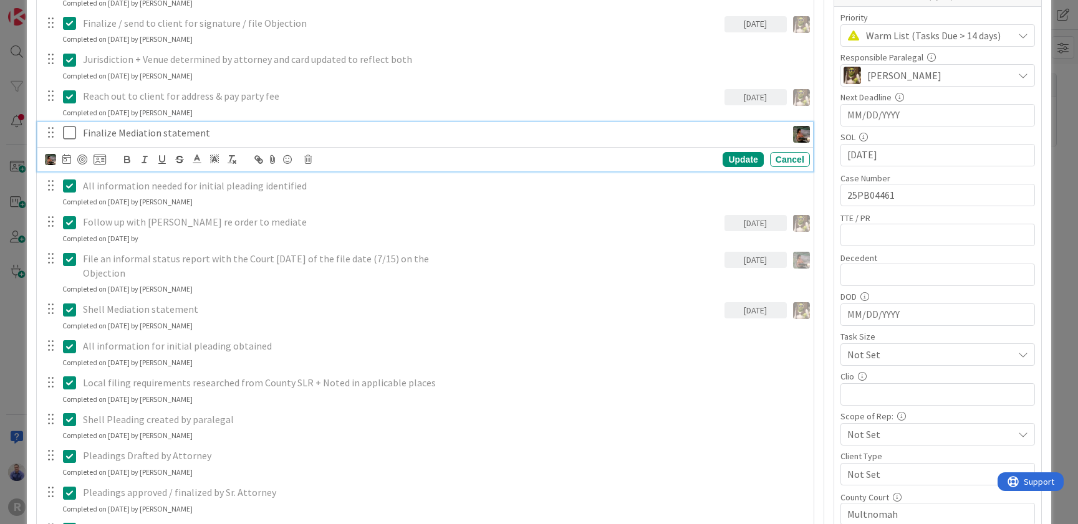
click at [229, 132] on p "Finalize Mediation statement" at bounding box center [432, 133] width 699 height 14
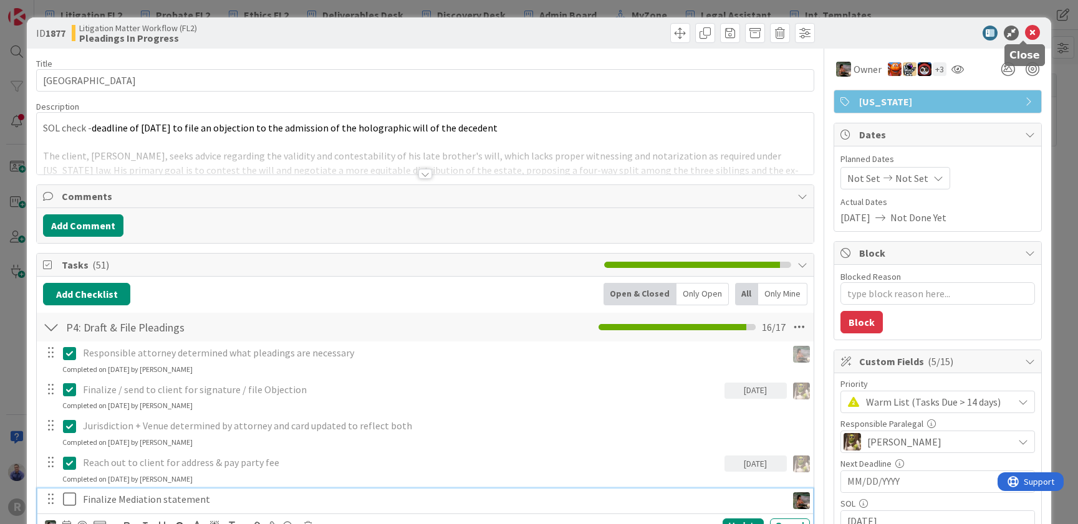
click at [1025, 31] on icon at bounding box center [1032, 33] width 15 height 15
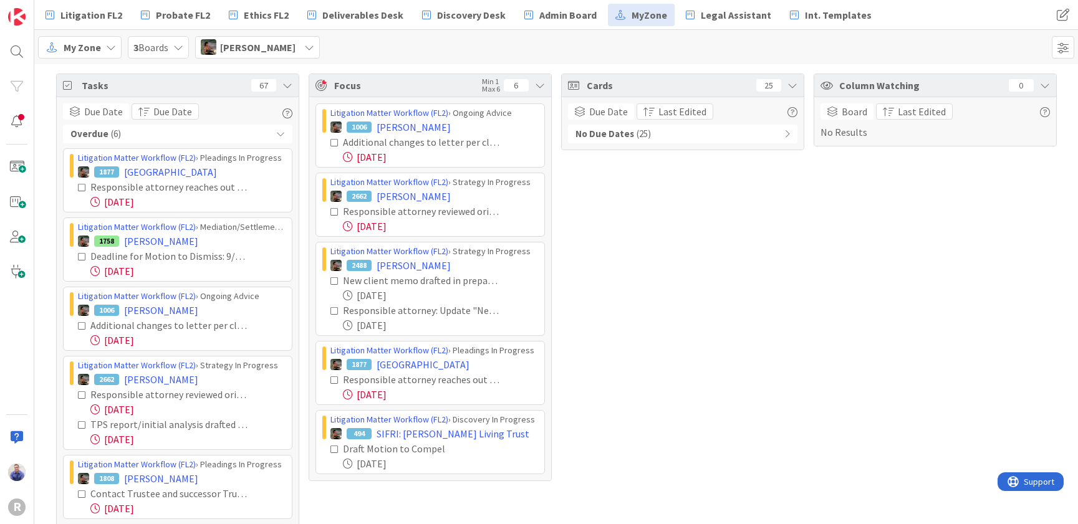
scroll to position [106, 0]
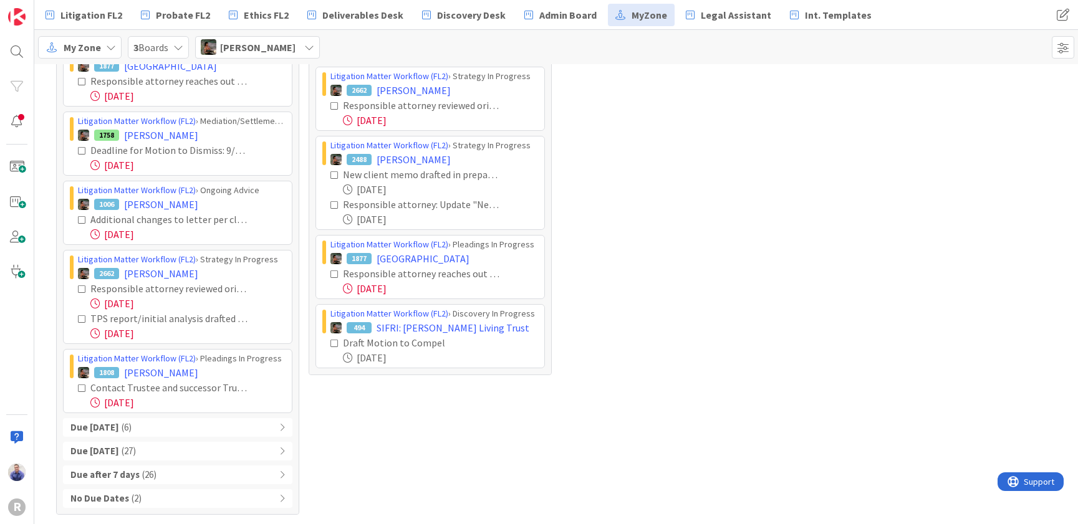
click at [211, 495] on div "No Due Dates ( 2 )" at bounding box center [177, 498] width 229 height 19
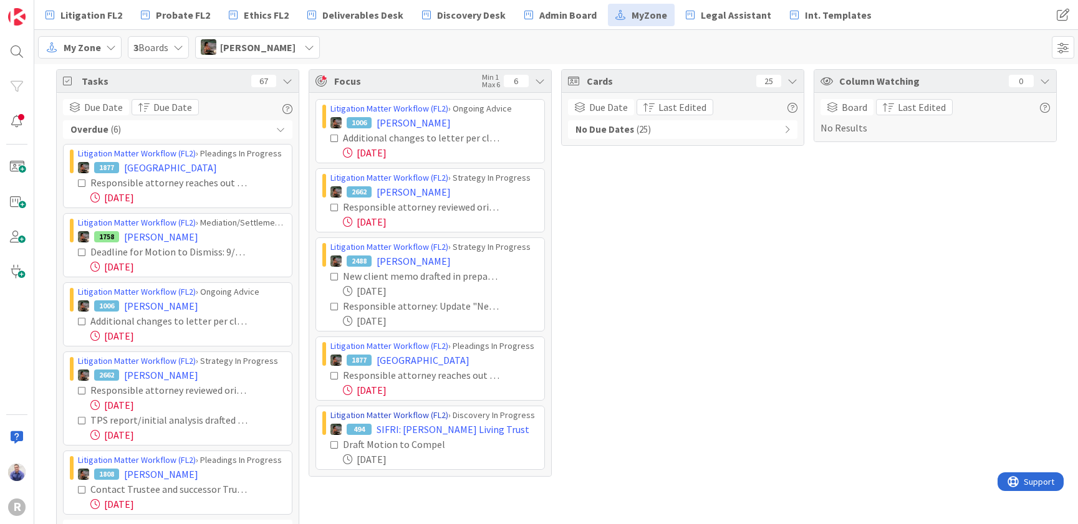
scroll to position [0, 0]
